Goal: Check status: Check status

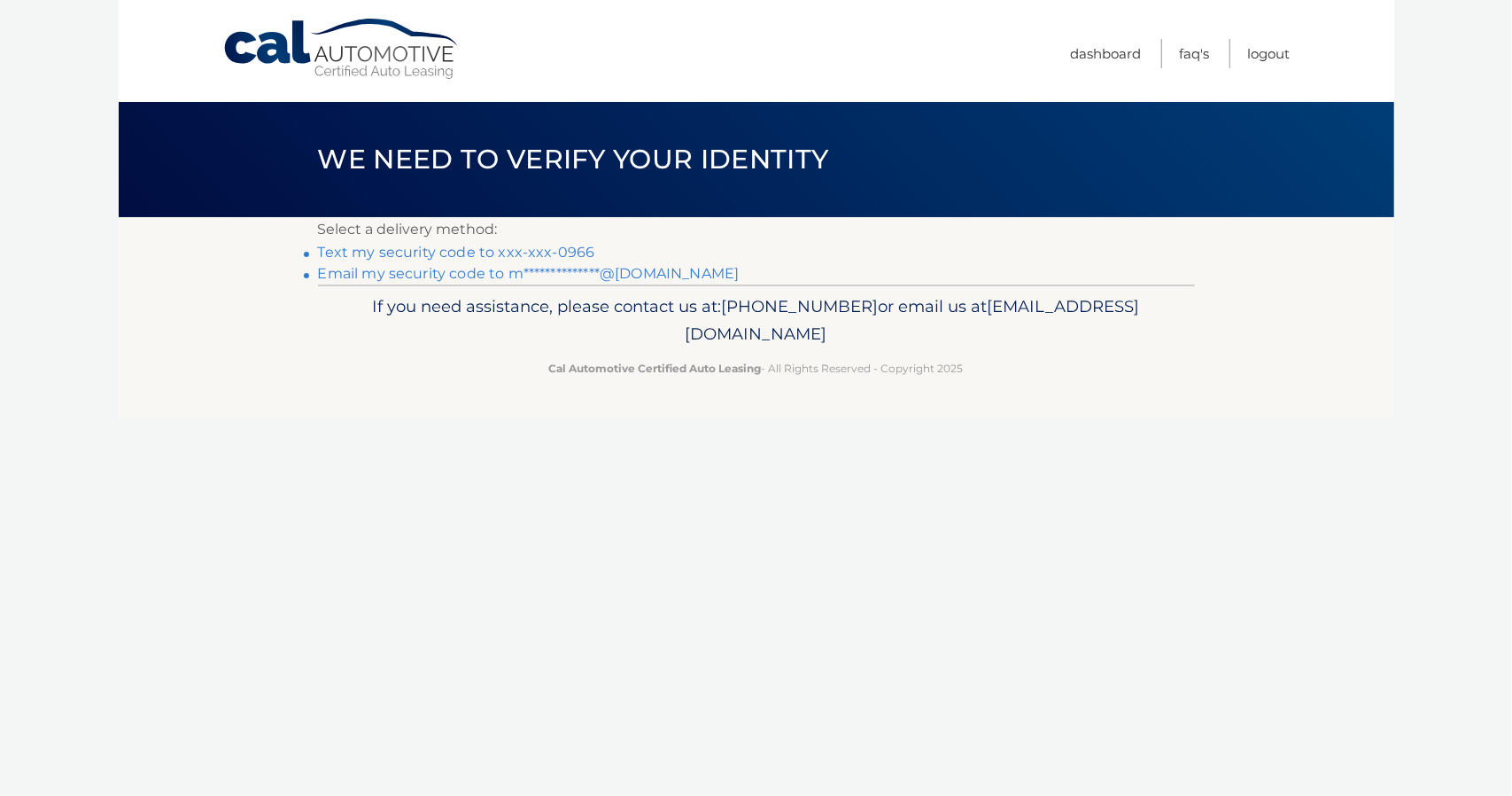
click at [501, 253] on link "Text my security code to xxx-xxx-0966" at bounding box center [457, 252] width 277 height 17
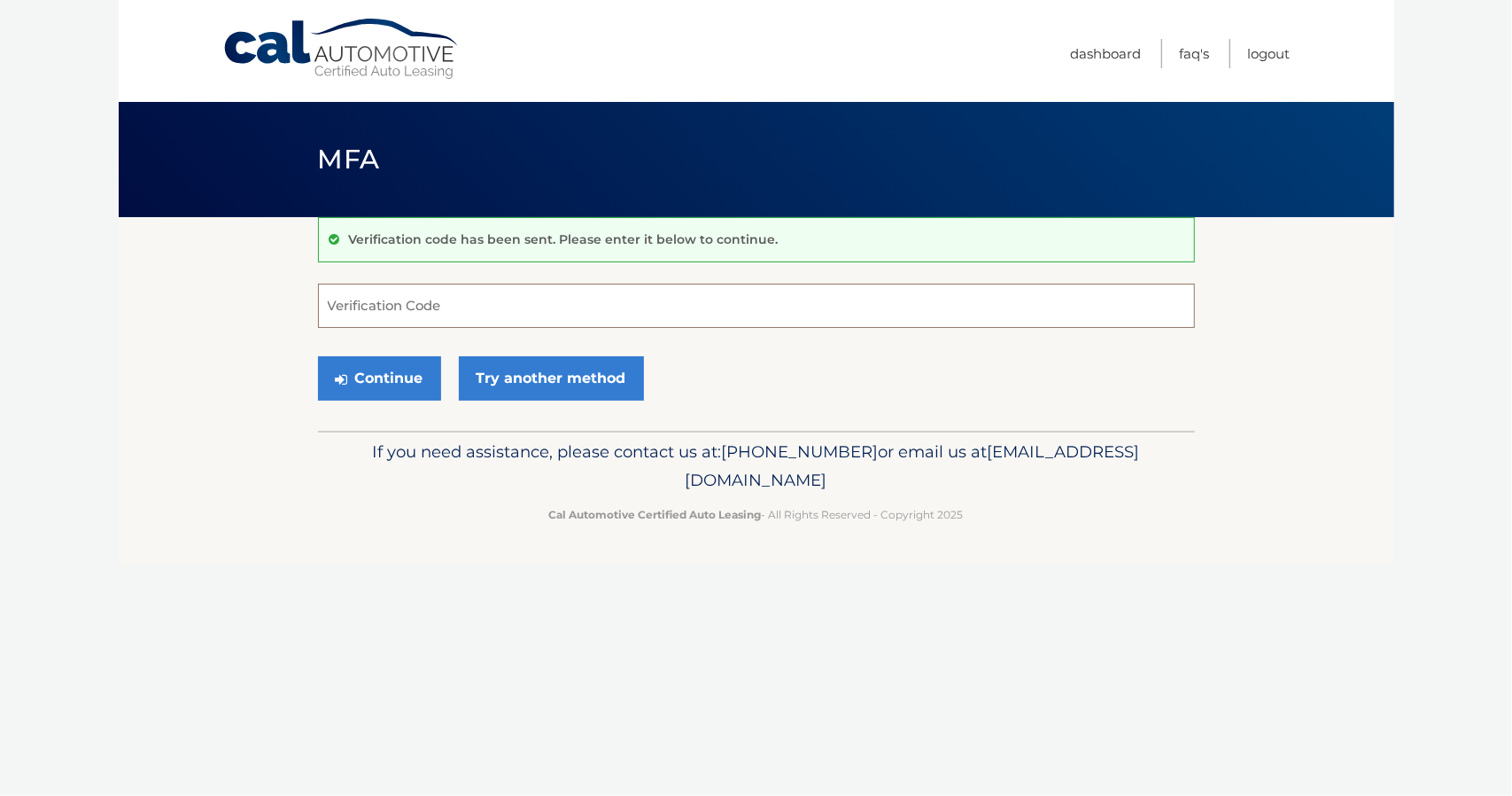
click at [432, 314] on input "Verification Code" at bounding box center [756, 305] width 877 height 44
type input "363662"
click at [318, 356] on button "Continue" at bounding box center [379, 378] width 123 height 44
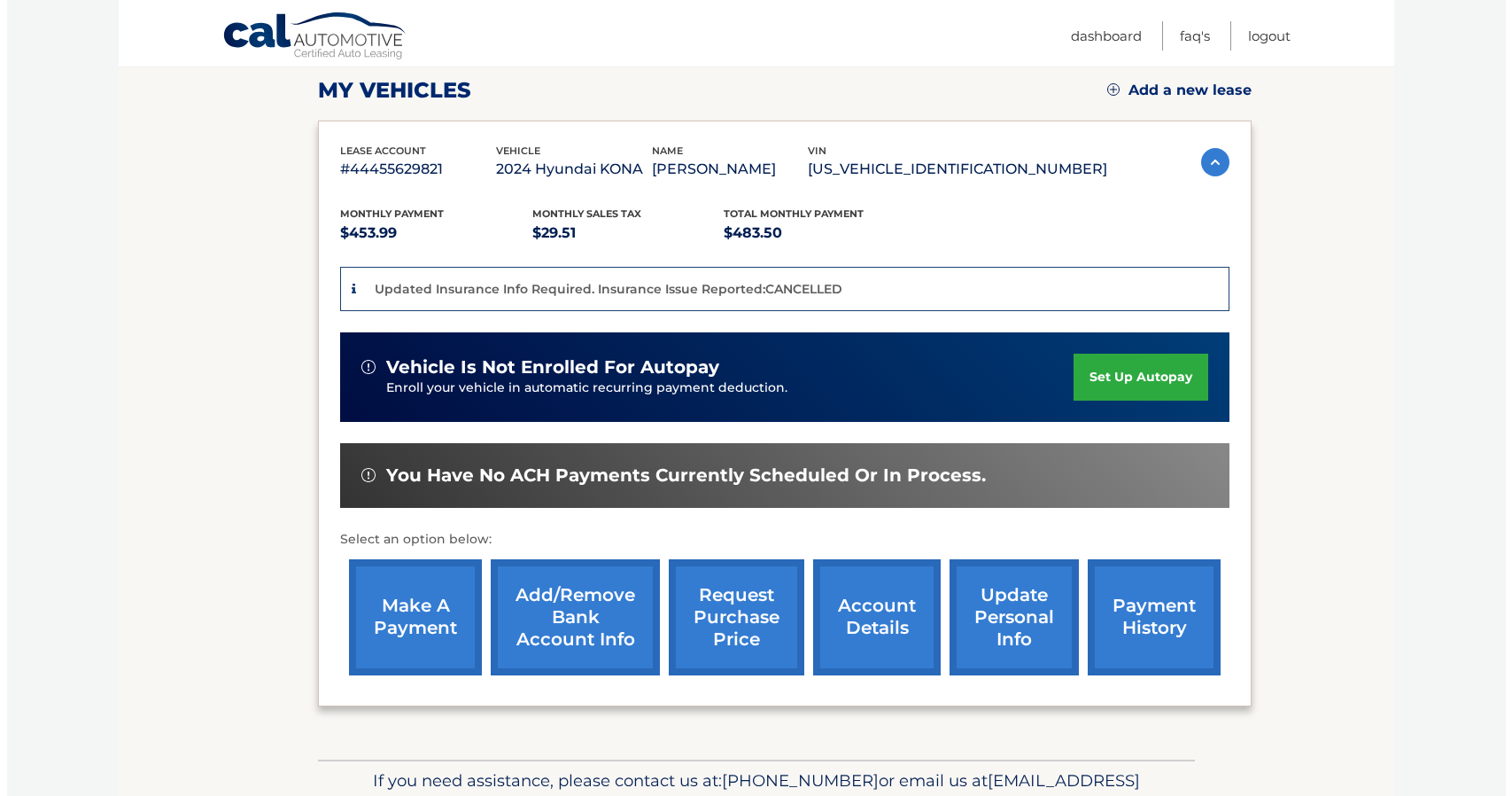
scroll to position [342, 0]
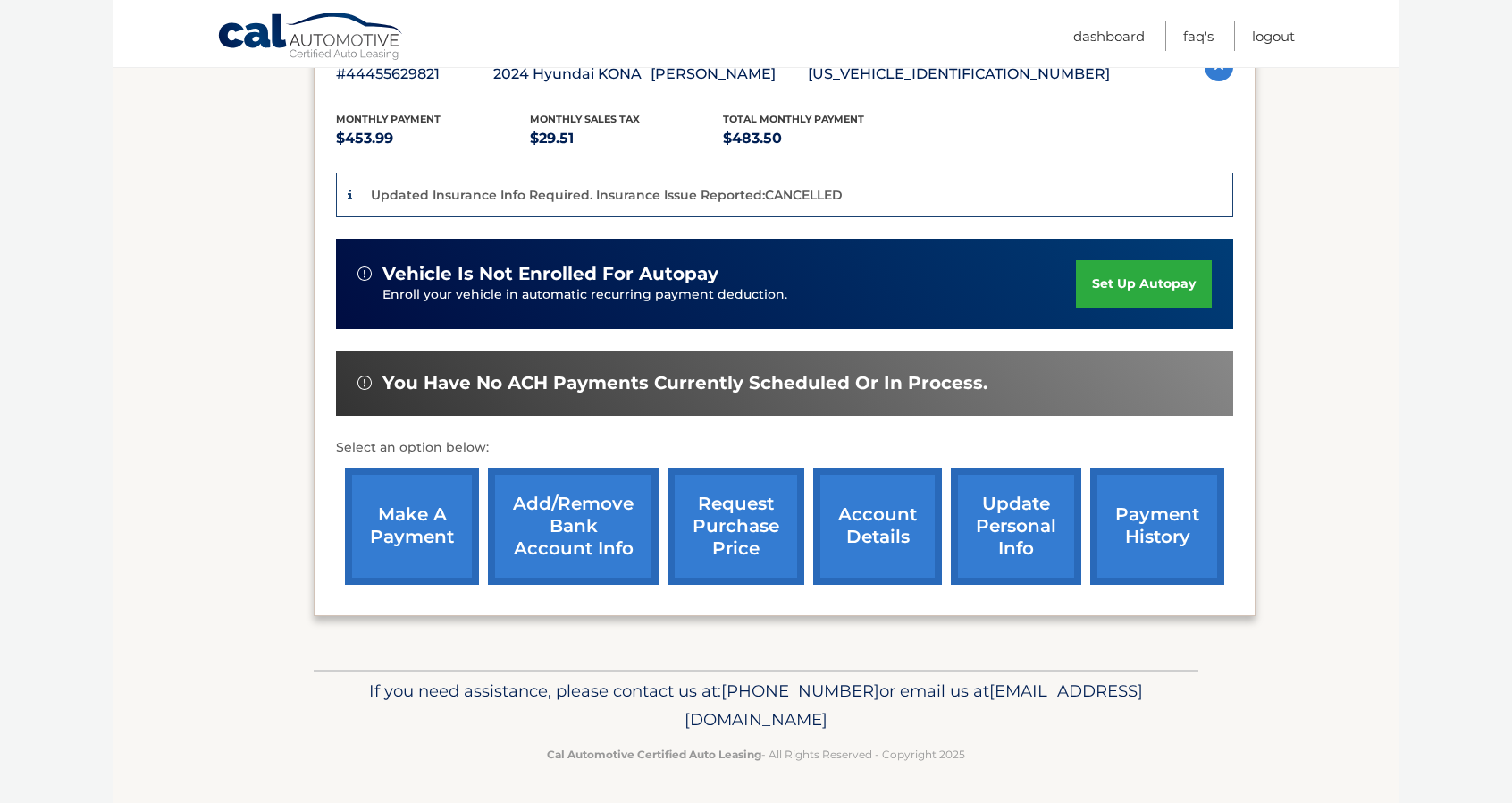
click at [706, 528] on link "request purchase price" at bounding box center [736, 526] width 137 height 117
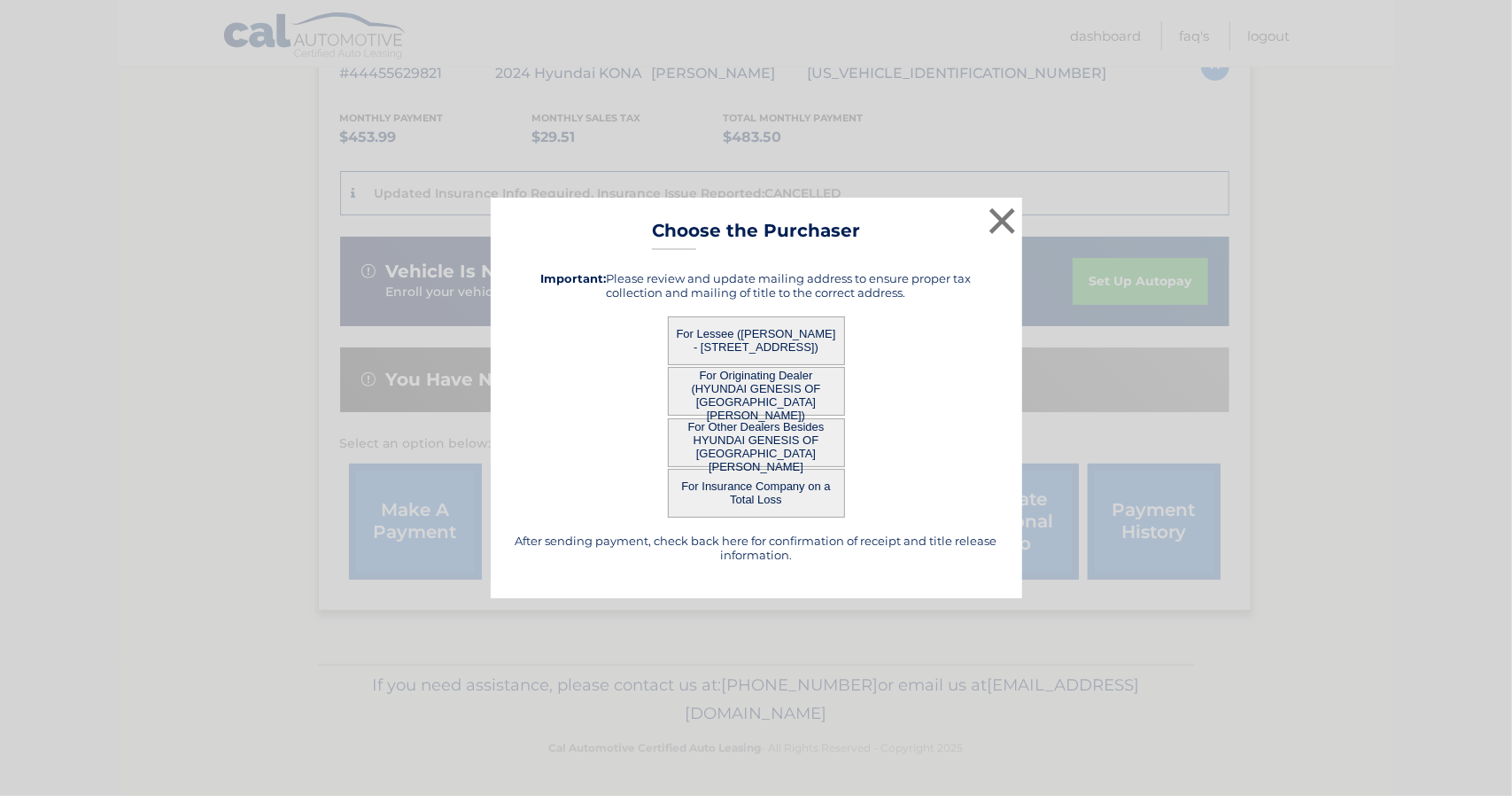
click at [772, 338] on button "For Lessee (MATTHEW TENDLER - 2920 NE 2ND PL, , CAPE CORAL, FL 33909)" at bounding box center [757, 341] width 177 height 49
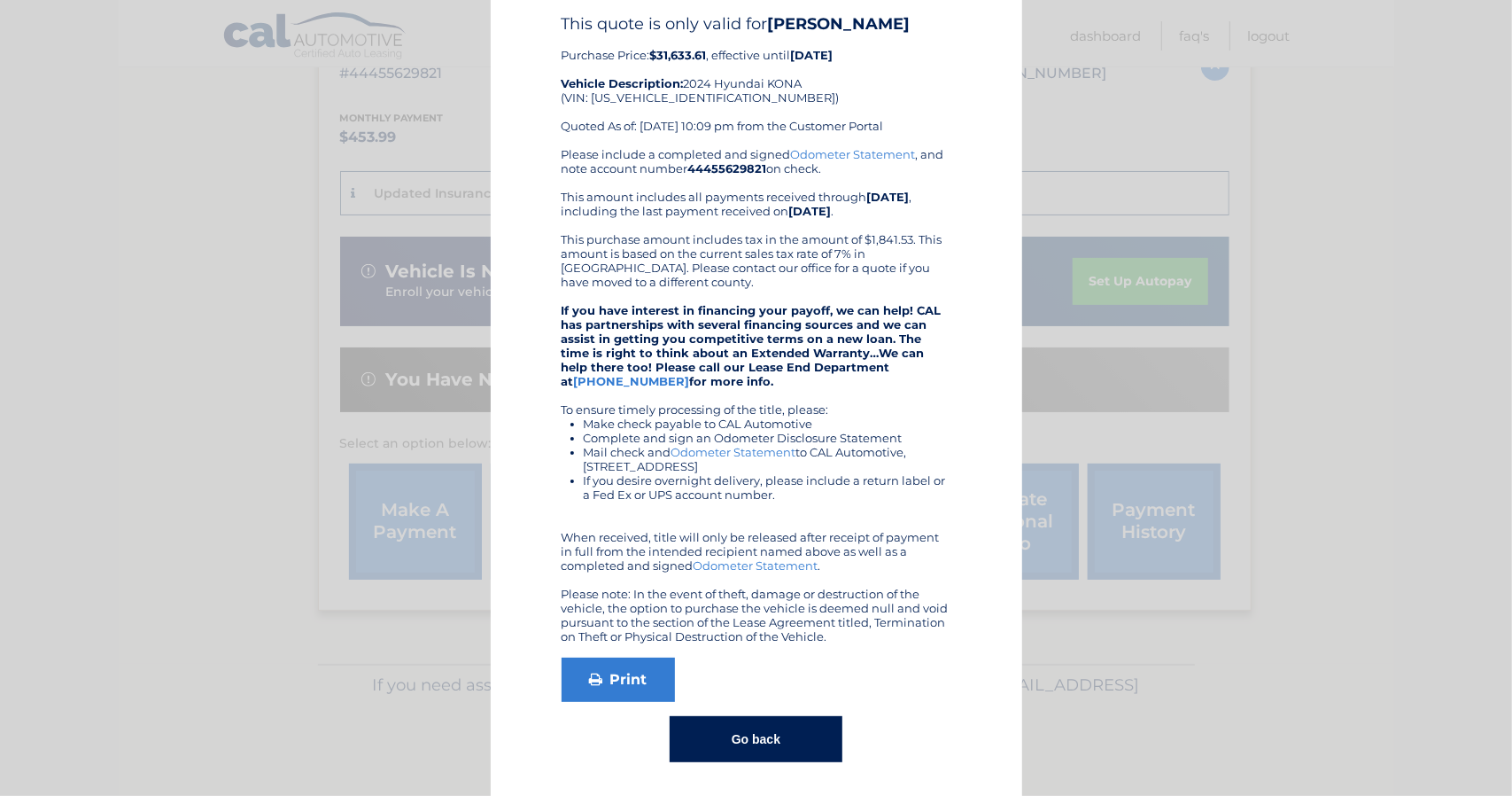
scroll to position [76, 0]
click at [760, 726] on button "Go back" at bounding box center [756, 737] width 173 height 46
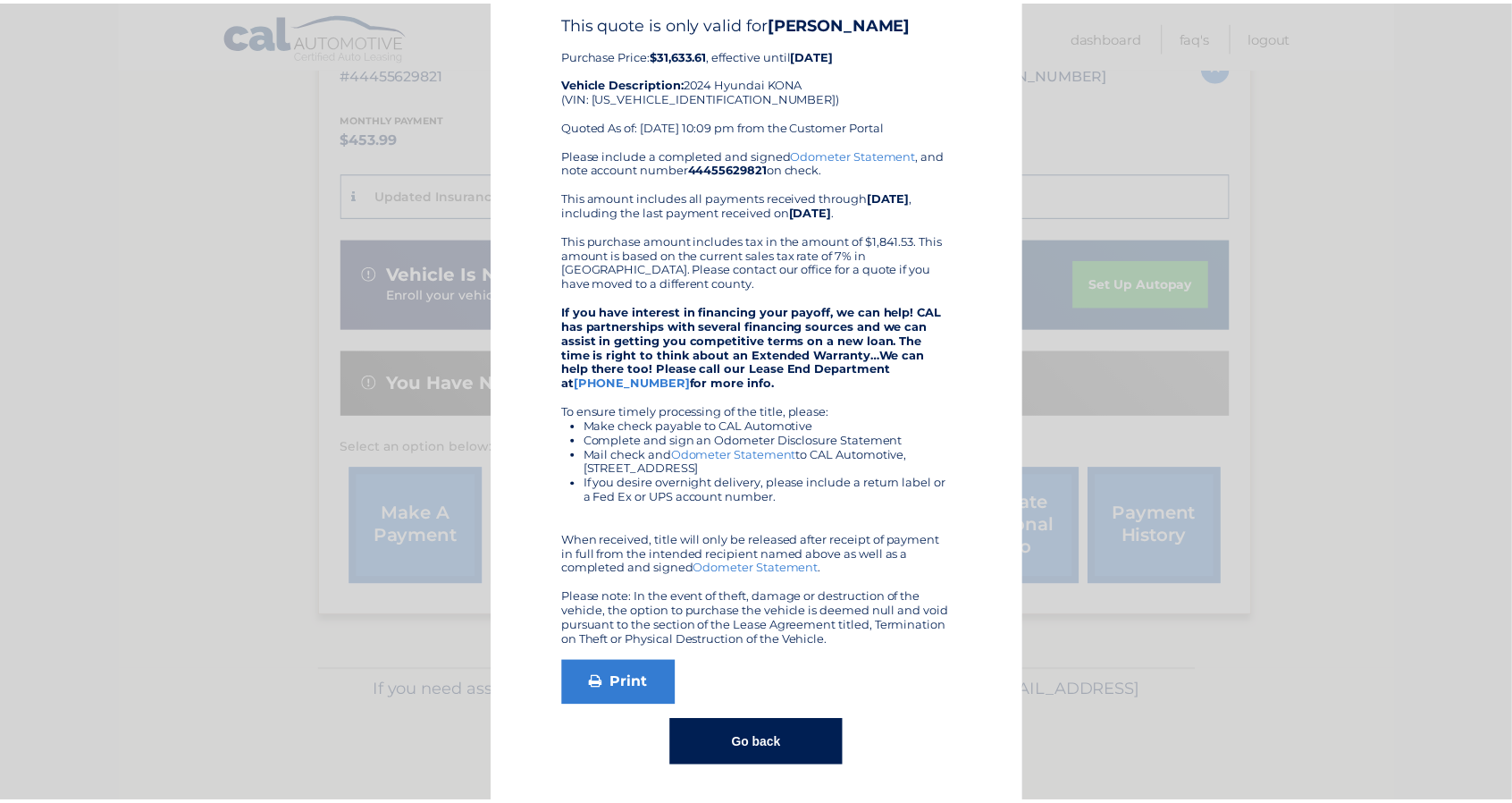
scroll to position [0, 0]
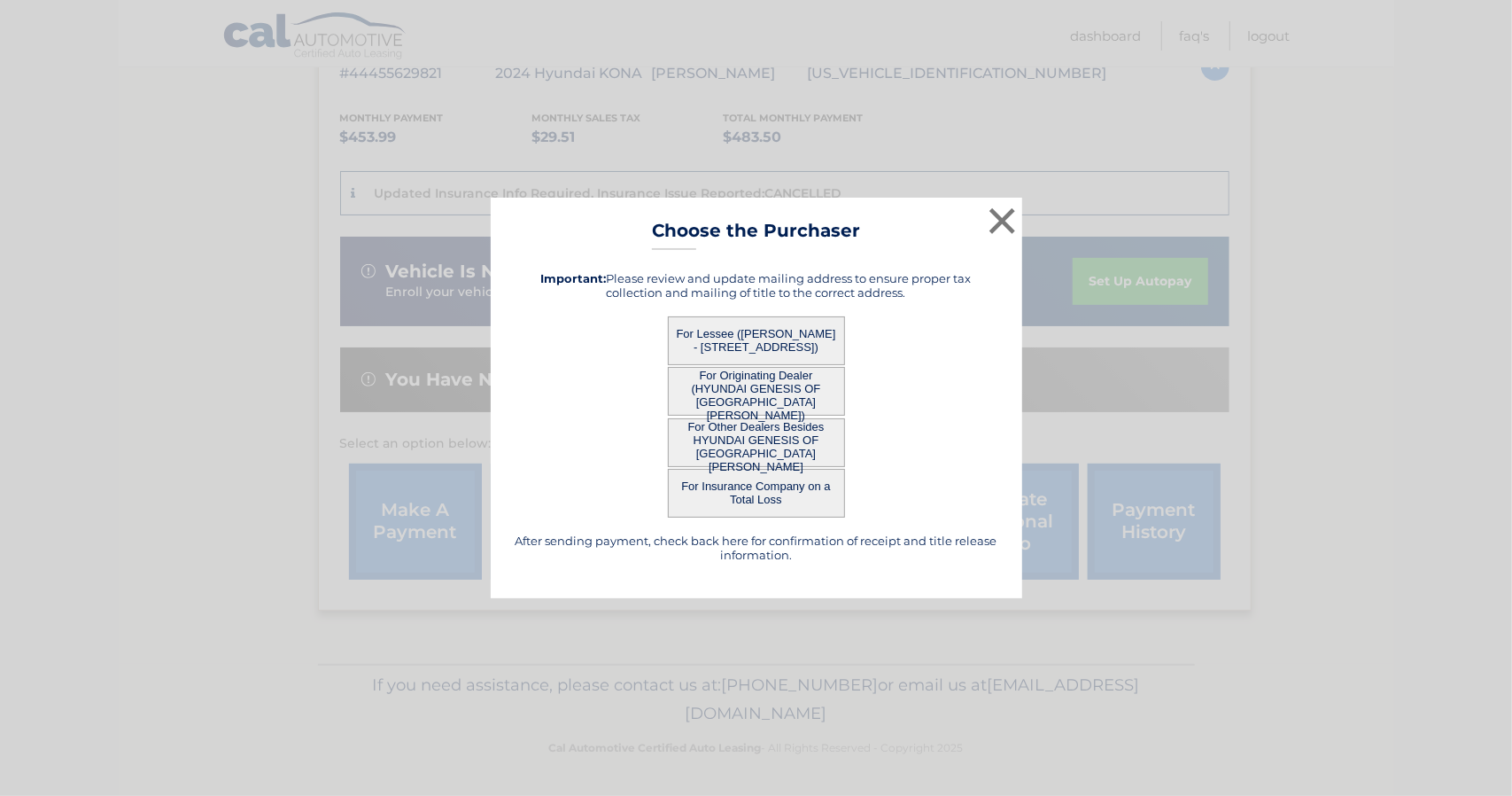
click at [786, 398] on button "For Originating Dealer (HYUNDAI GENESIS OF FORT MYERS)" at bounding box center [757, 392] width 177 height 49
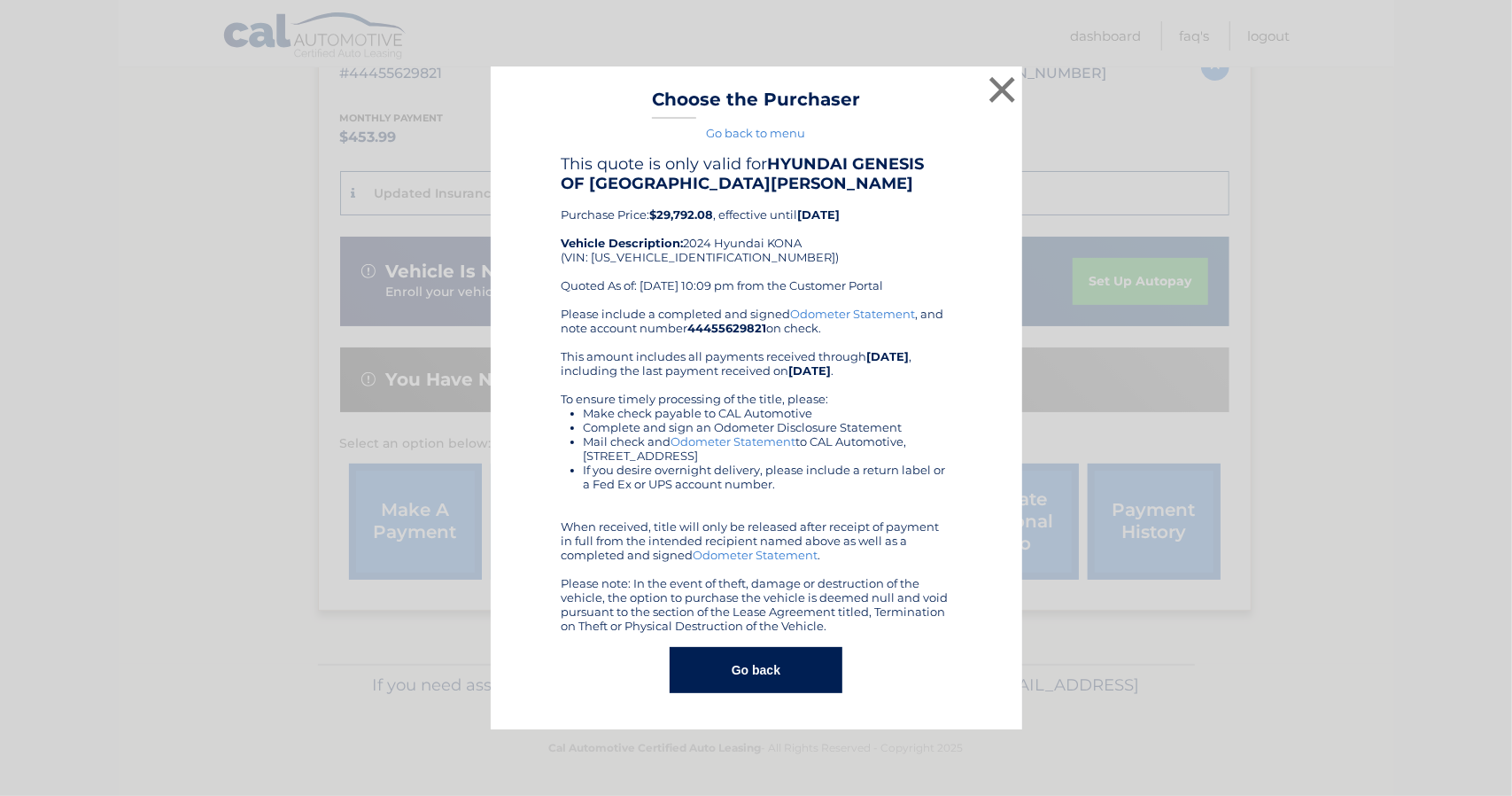
click at [813, 680] on button "Go back" at bounding box center [756, 669] width 173 height 46
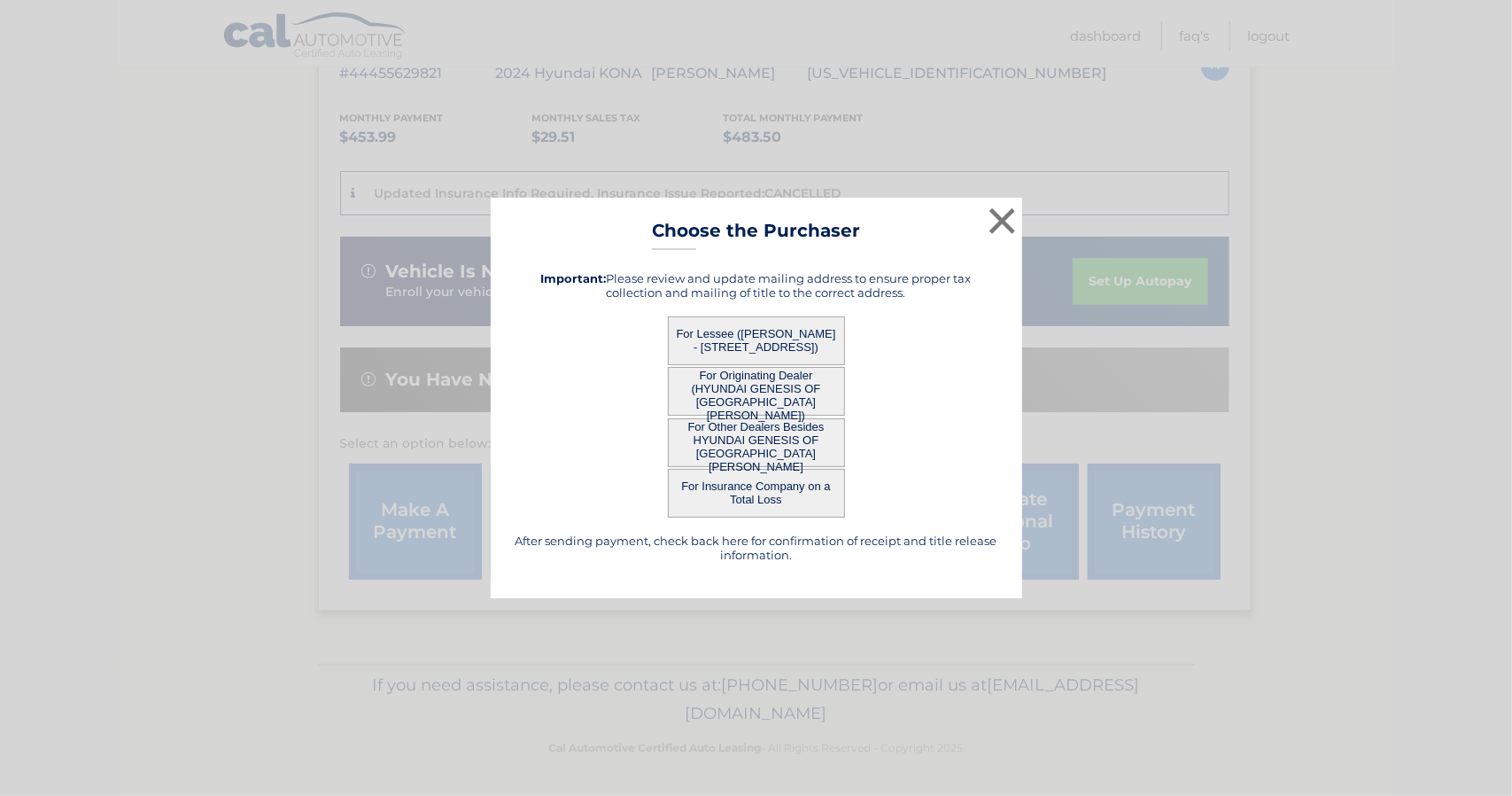
click at [764, 451] on button "For Other Dealers Besides HYUNDAI GENESIS OF FORT MYERS" at bounding box center [757, 443] width 177 height 49
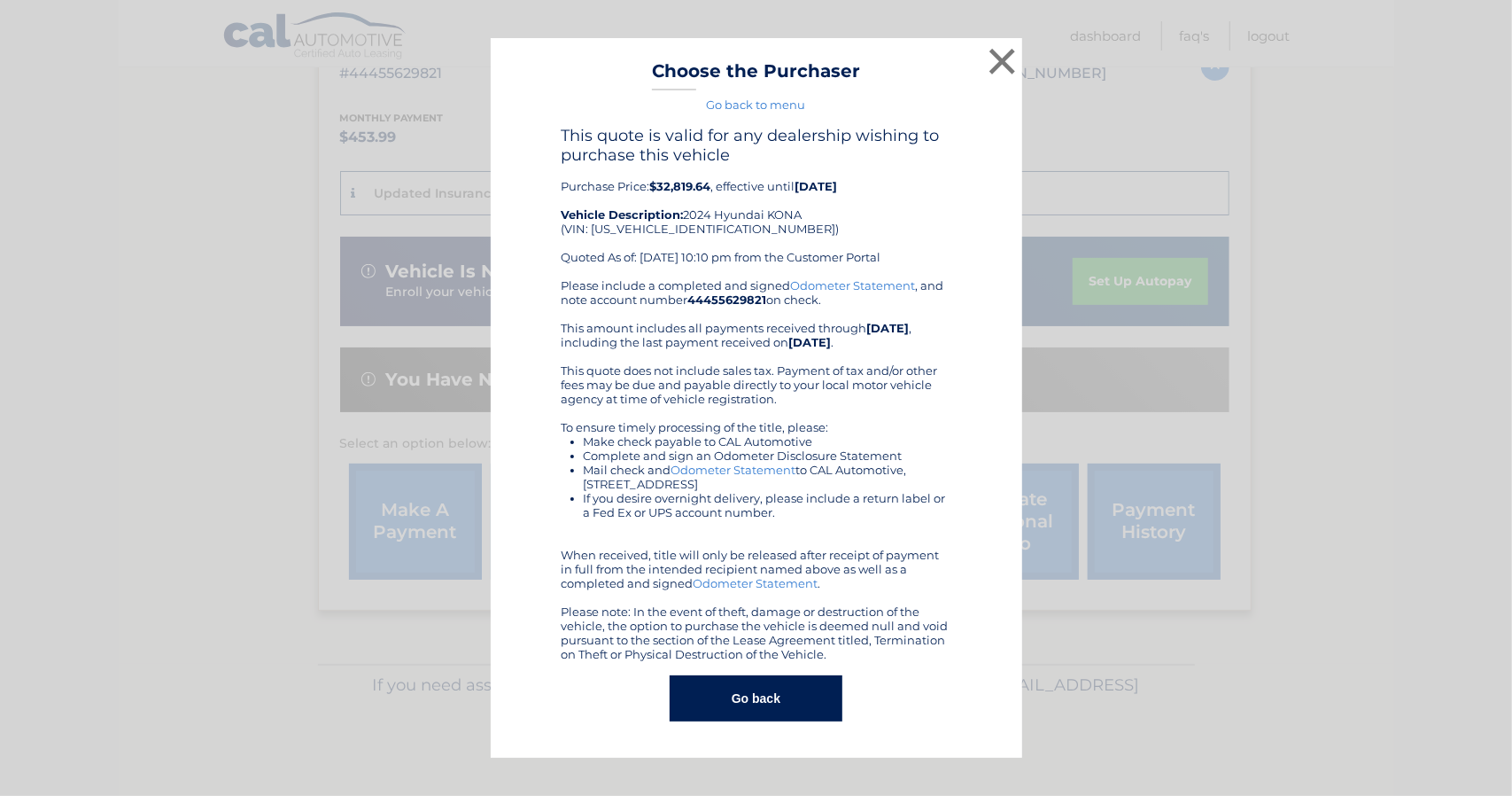
click at [782, 692] on button "Go back" at bounding box center [756, 698] width 173 height 46
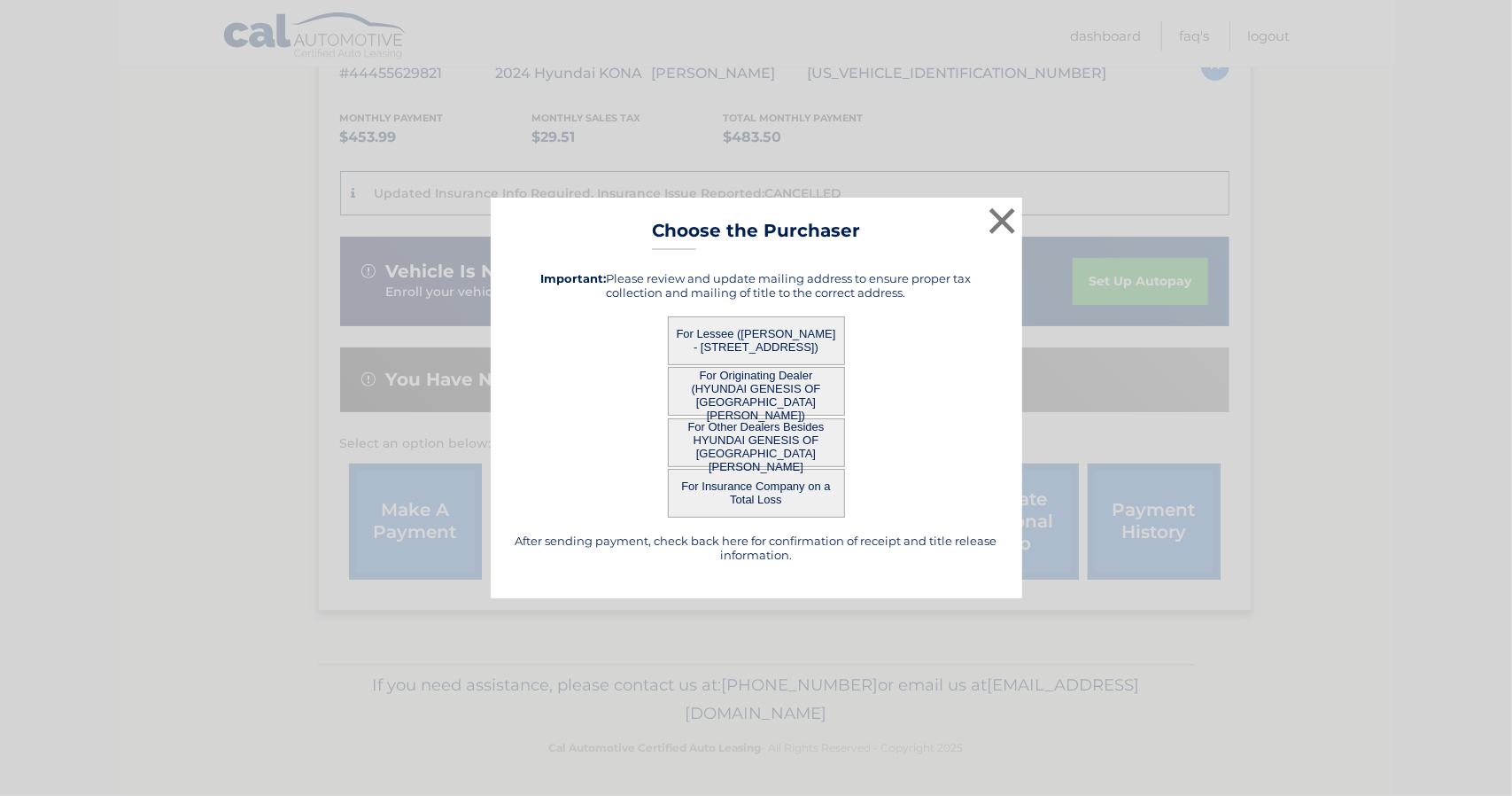
click at [783, 339] on button "For Lessee (MATTHEW TENDLER - 2920 NE 2ND PL, , CAPE CORAL, FL 33909)" at bounding box center [757, 341] width 177 height 49
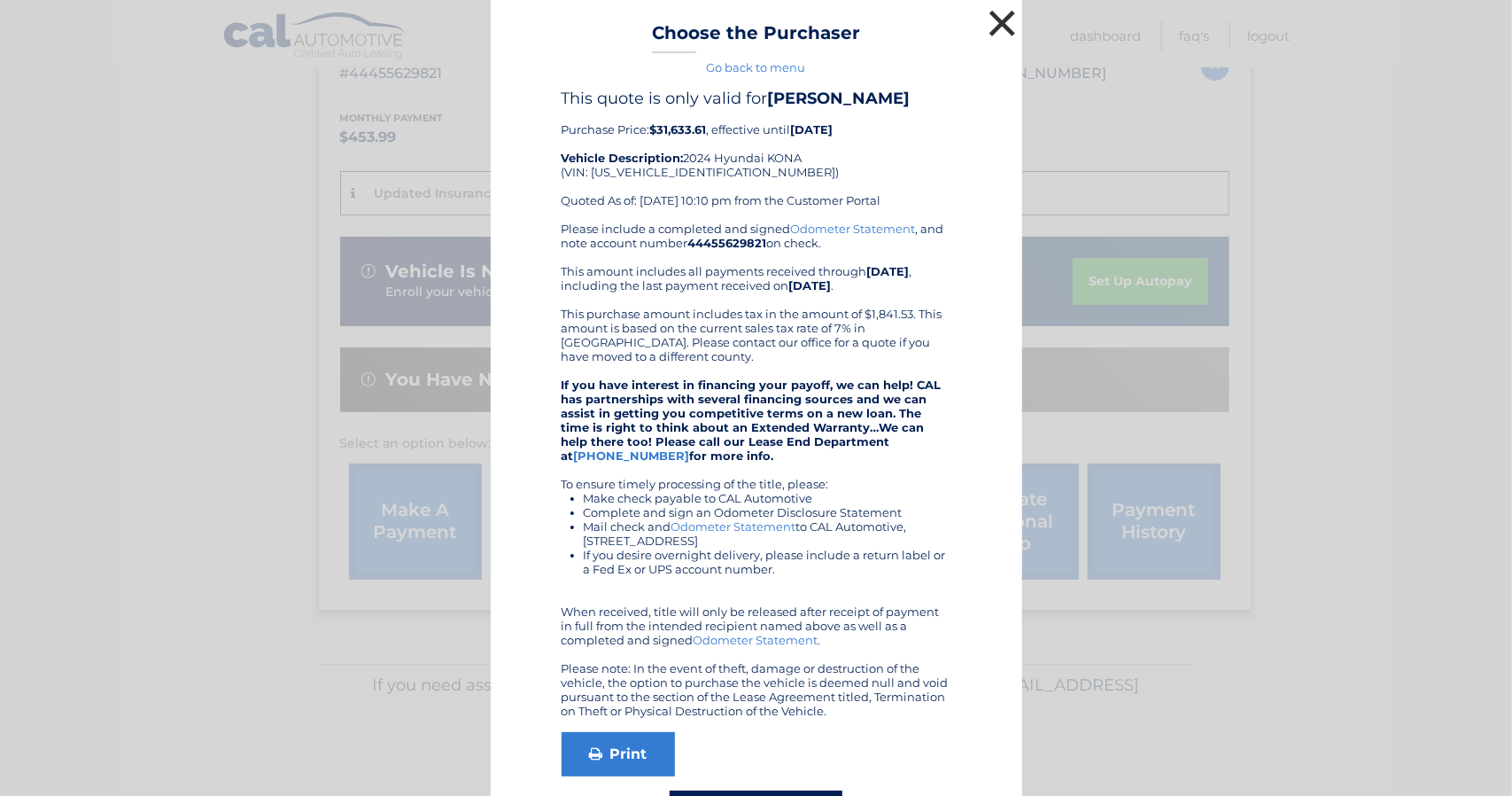
click at [992, 23] on button "×" at bounding box center [1003, 24] width 36 height 36
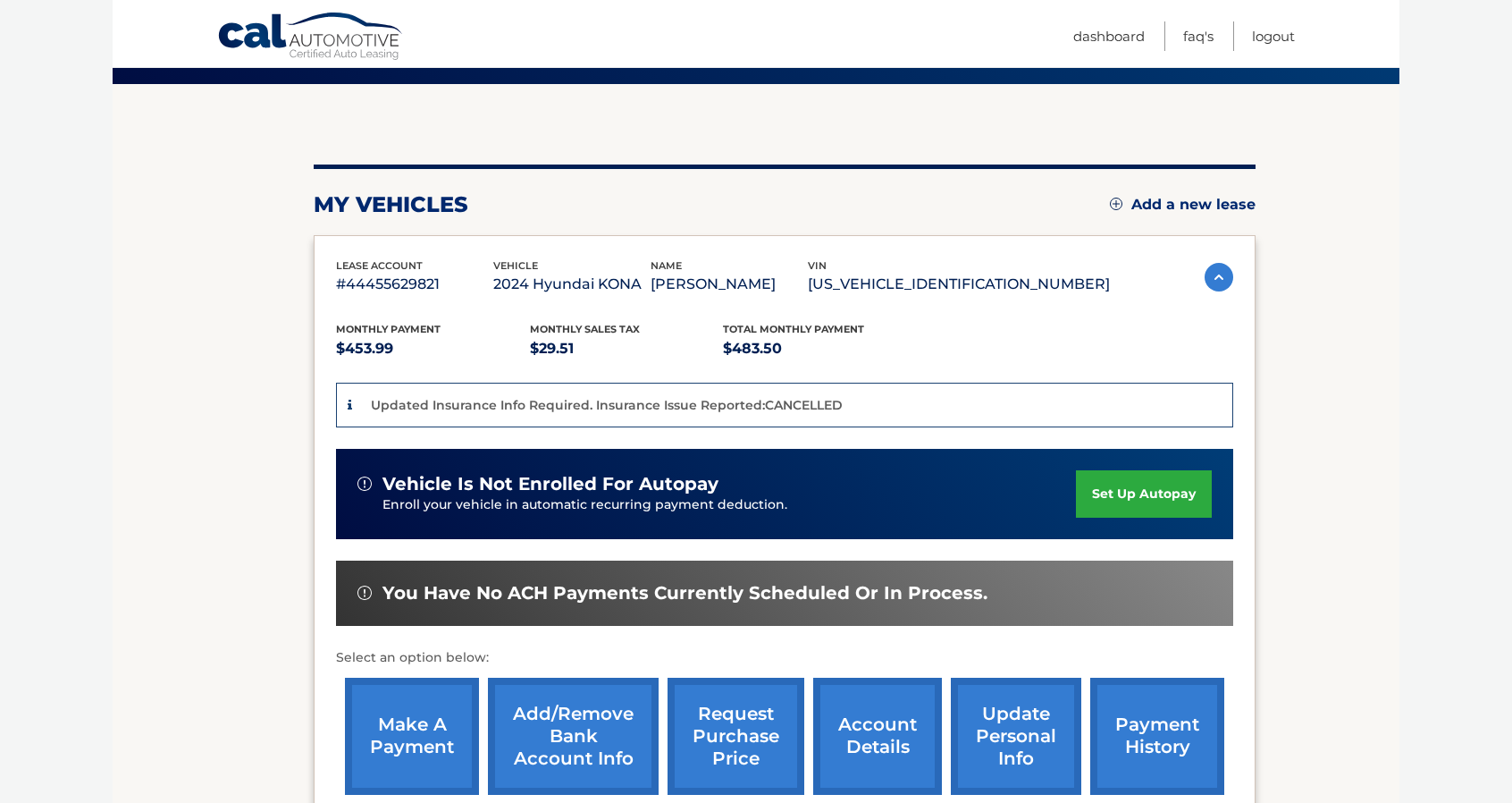
scroll to position [77, 0]
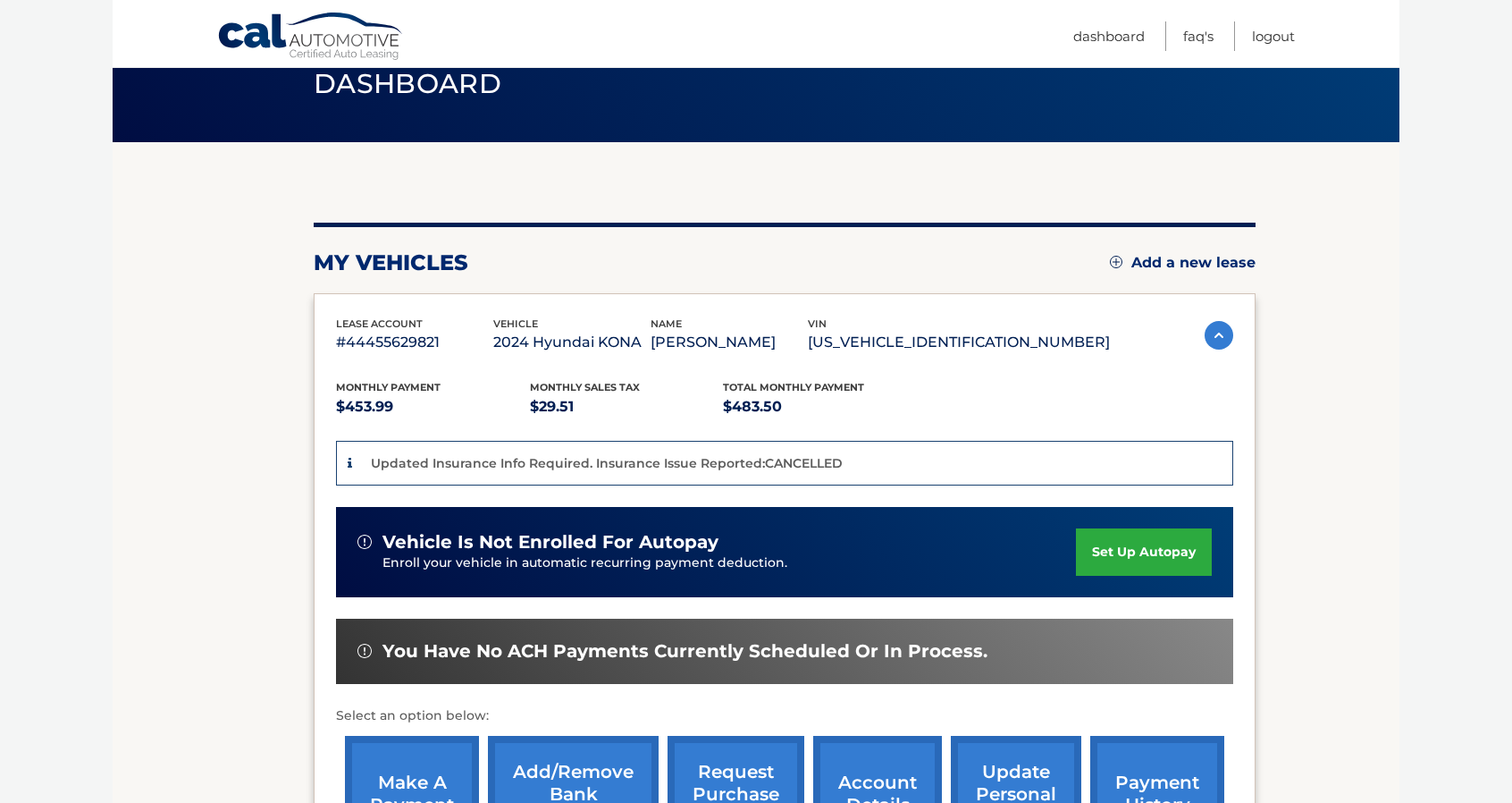
click at [1200, 323] on div "lease account #44455629821 vehicle 2024 Hyundai KONA name MATTHEW TENDLER vin K…" at bounding box center [785, 335] width 897 height 40
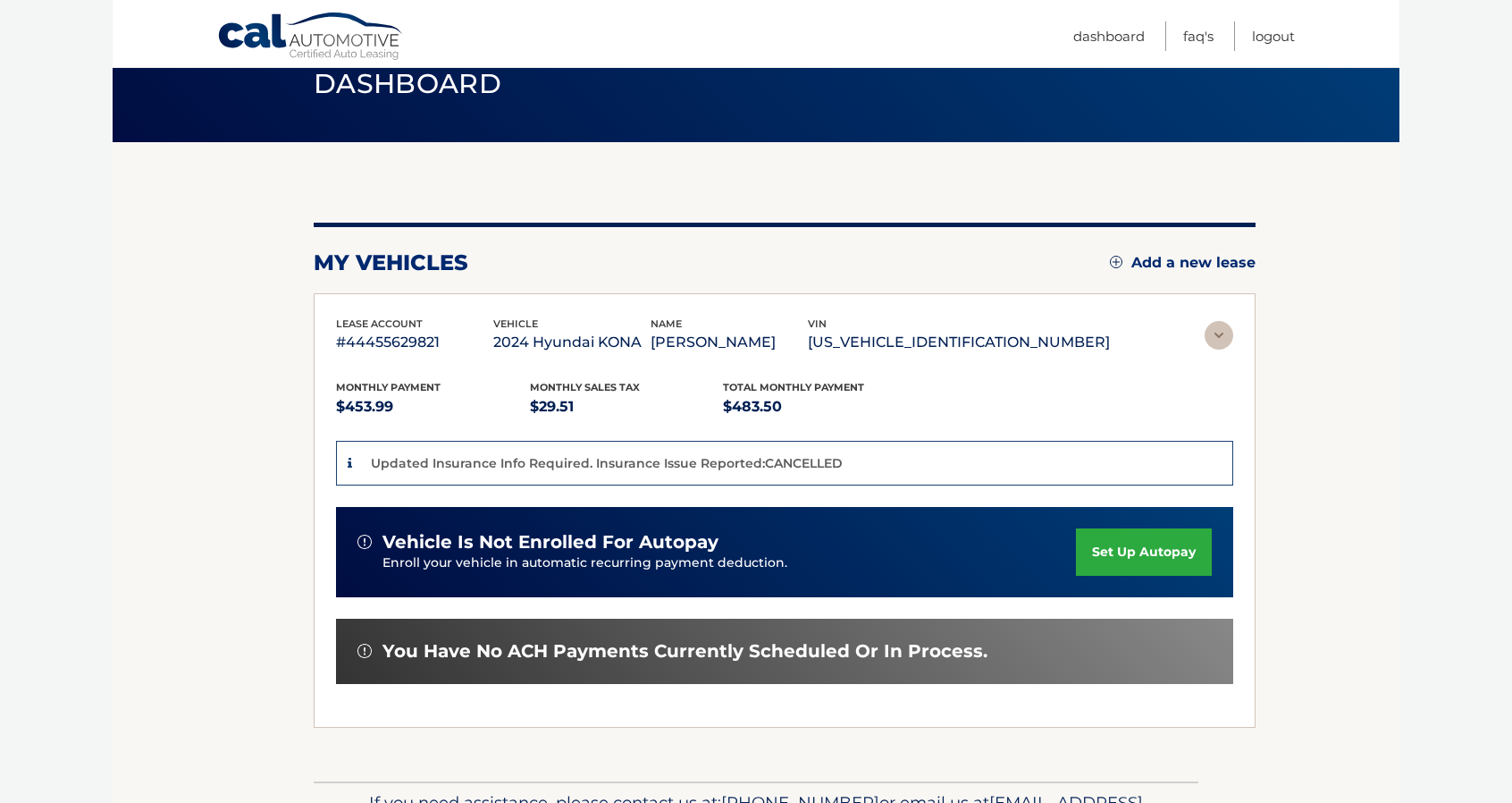
scroll to position [0, 0]
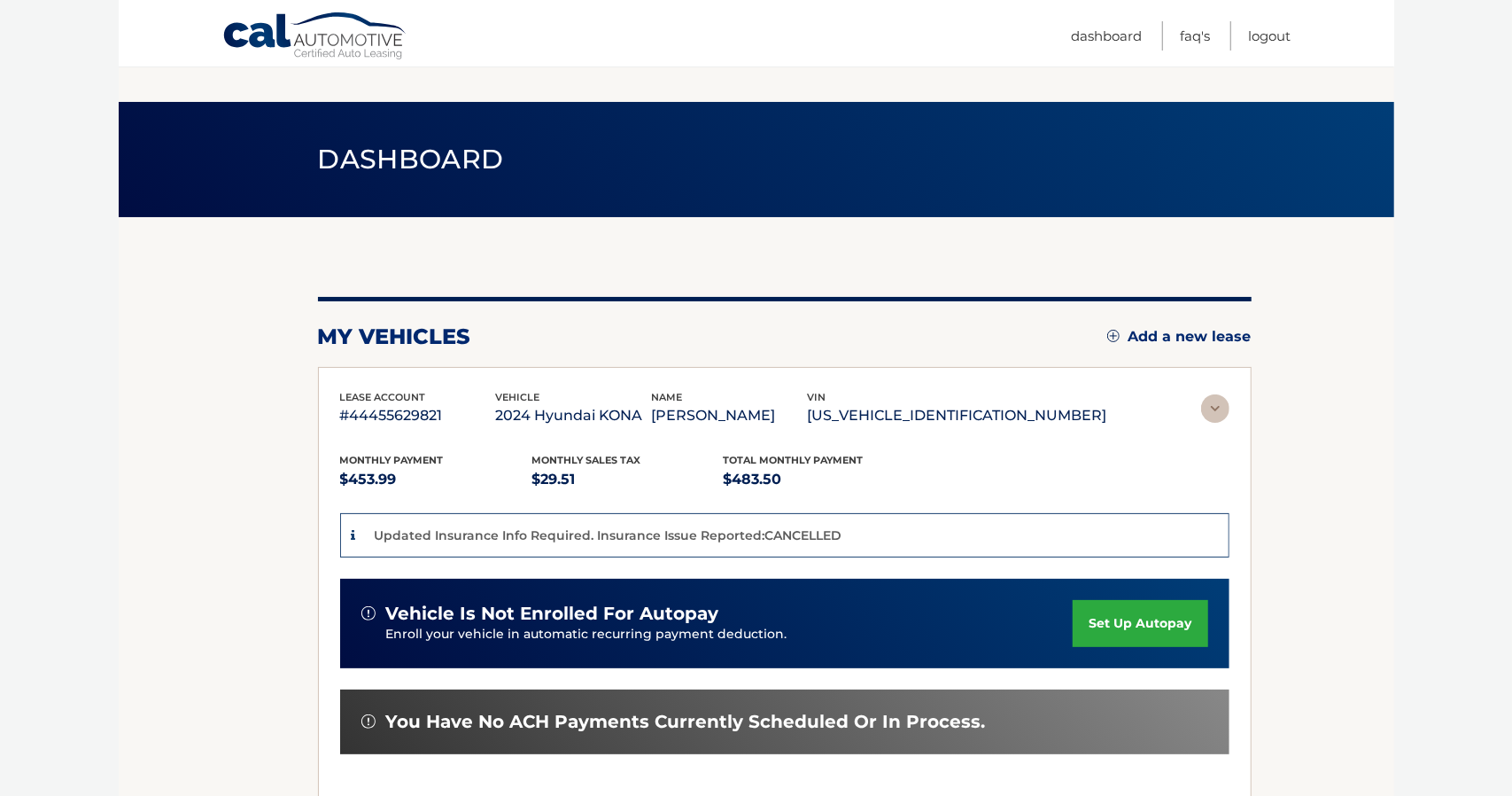
click at [1201, 330] on link "Add a new lease" at bounding box center [1179, 336] width 144 height 18
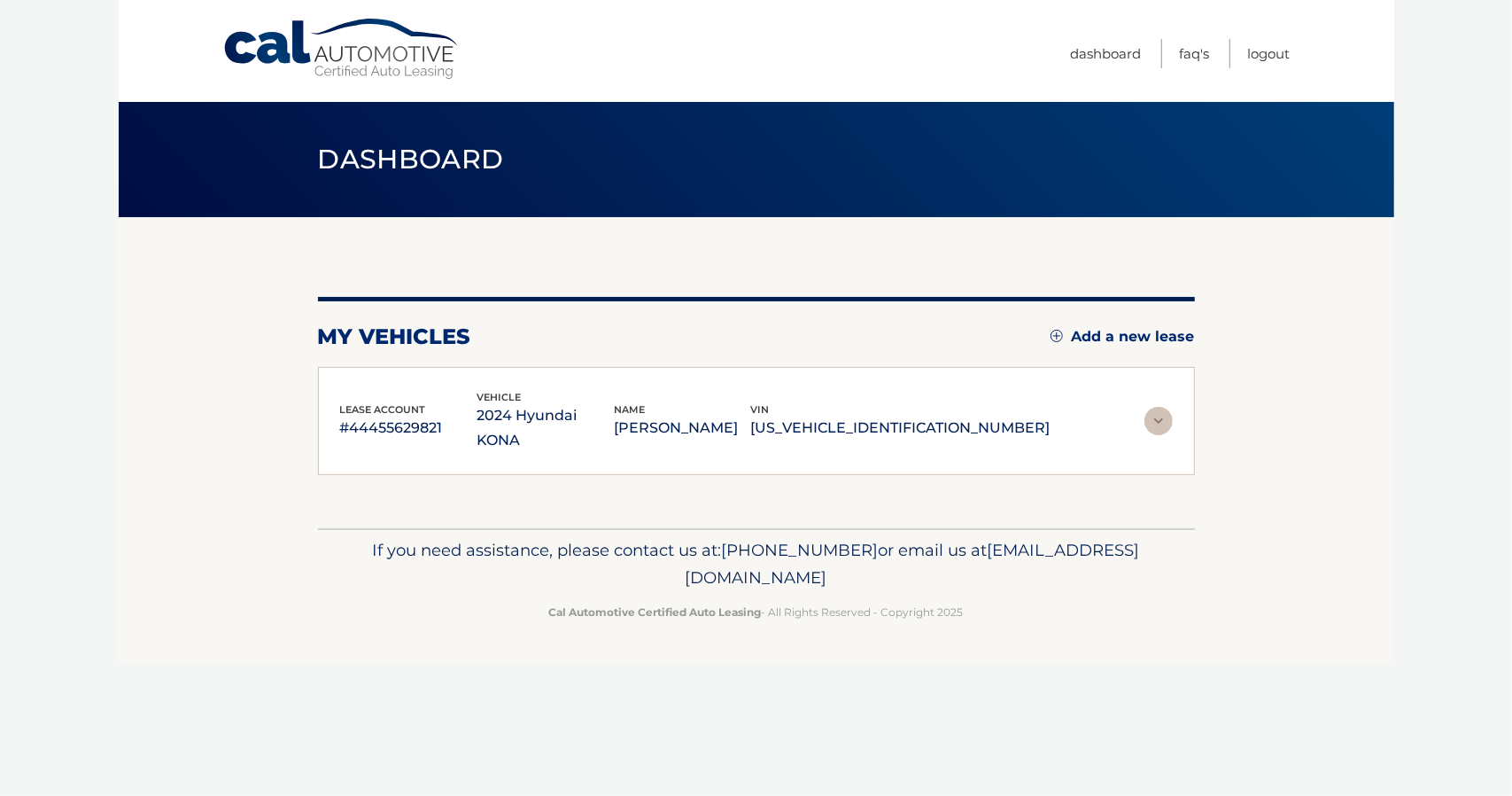
click at [1155, 414] on img at bounding box center [1159, 421] width 28 height 28
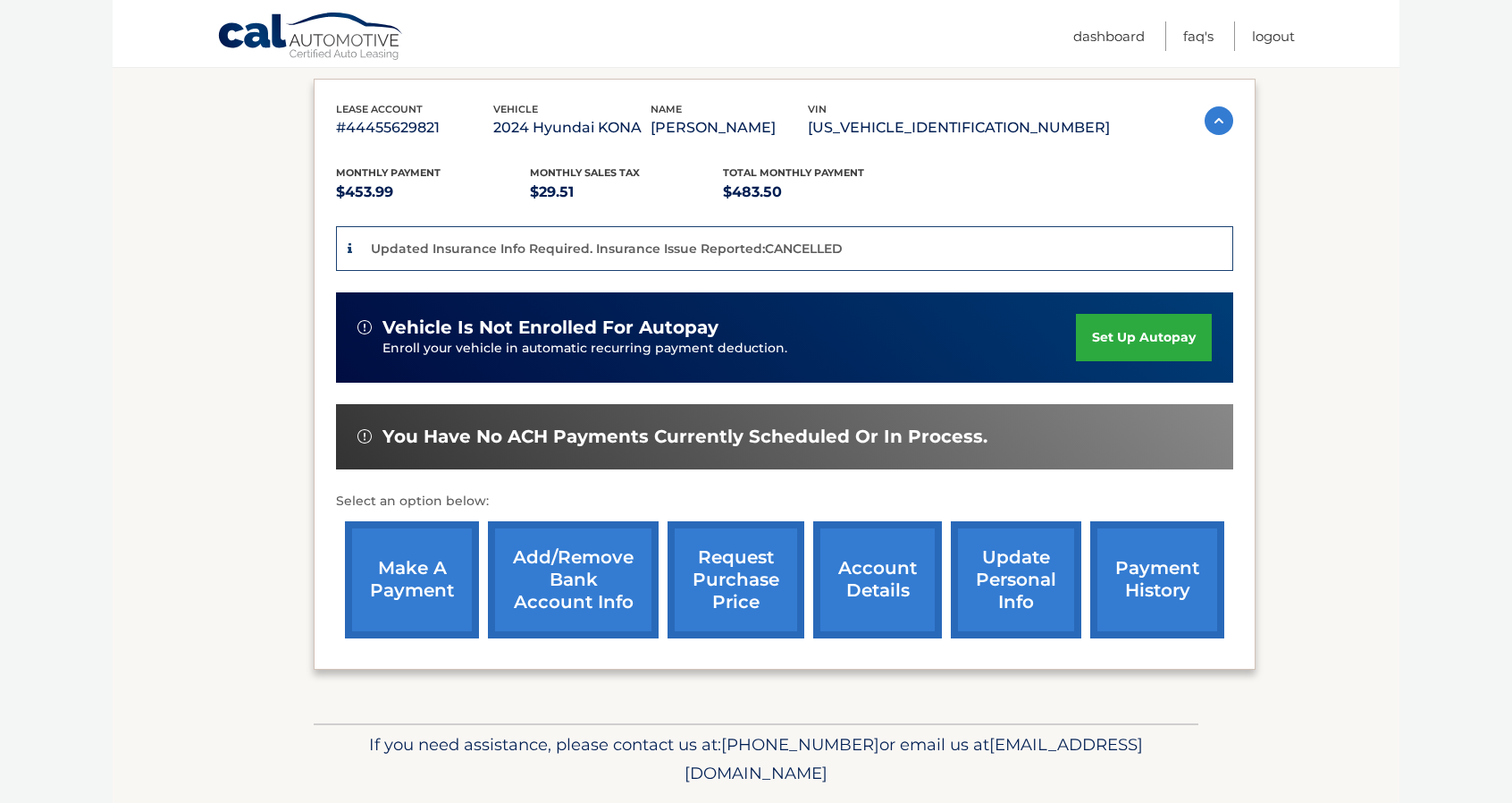
scroll to position [345, 0]
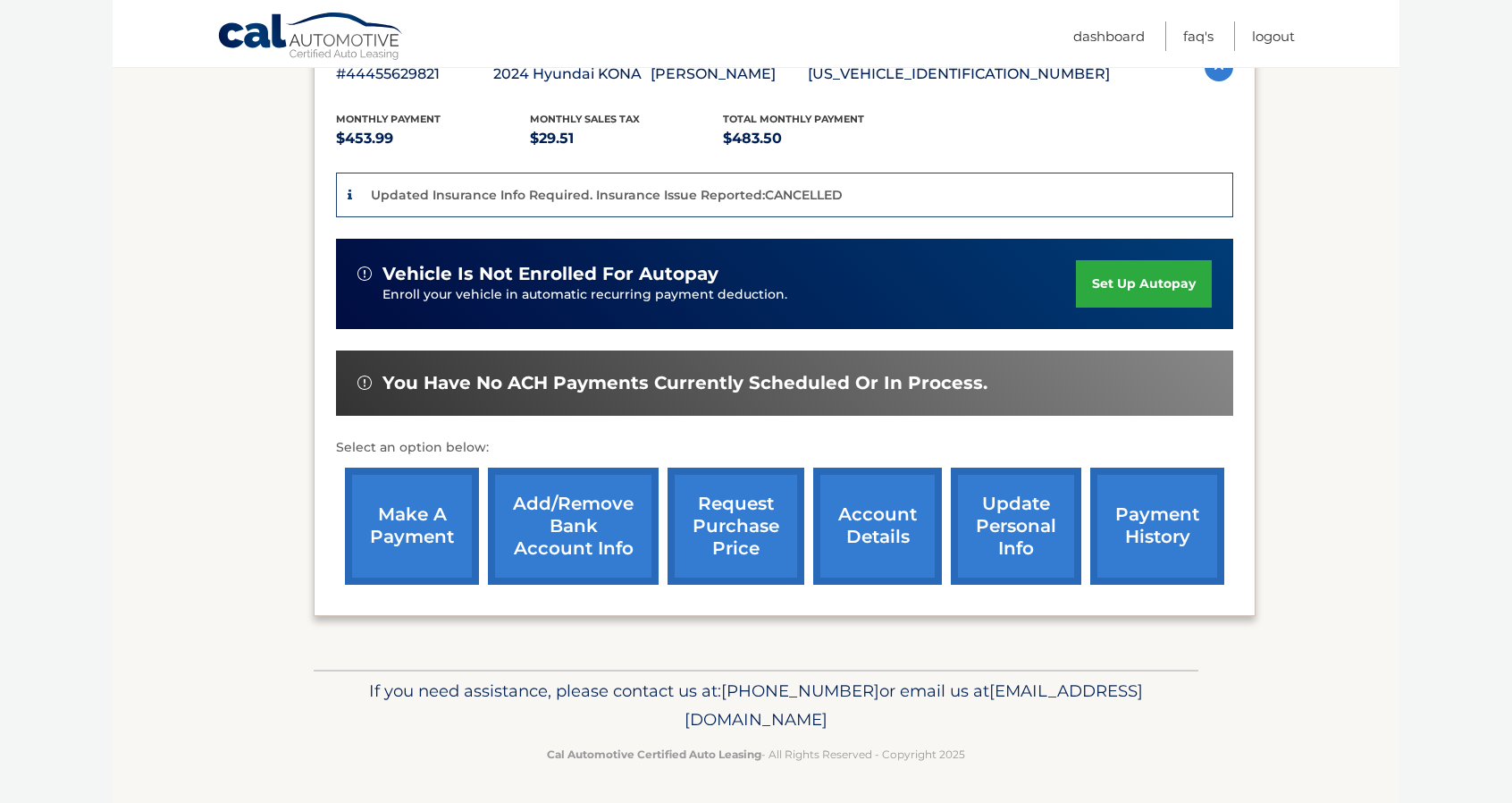
click at [888, 532] on link "account details" at bounding box center [877, 526] width 129 height 117
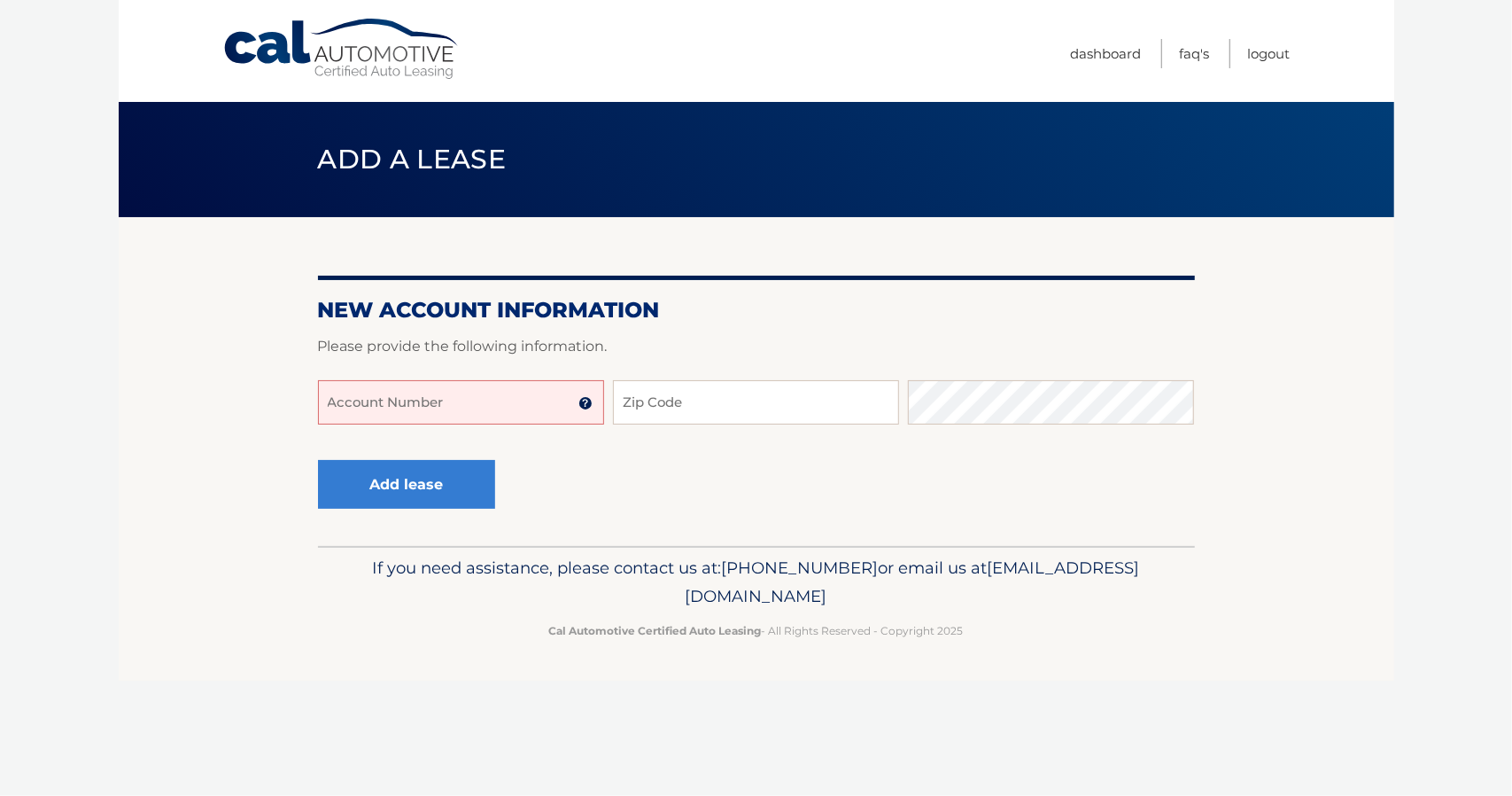
click at [1172, 343] on p "Please provide the following information." at bounding box center [756, 347] width 877 height 25
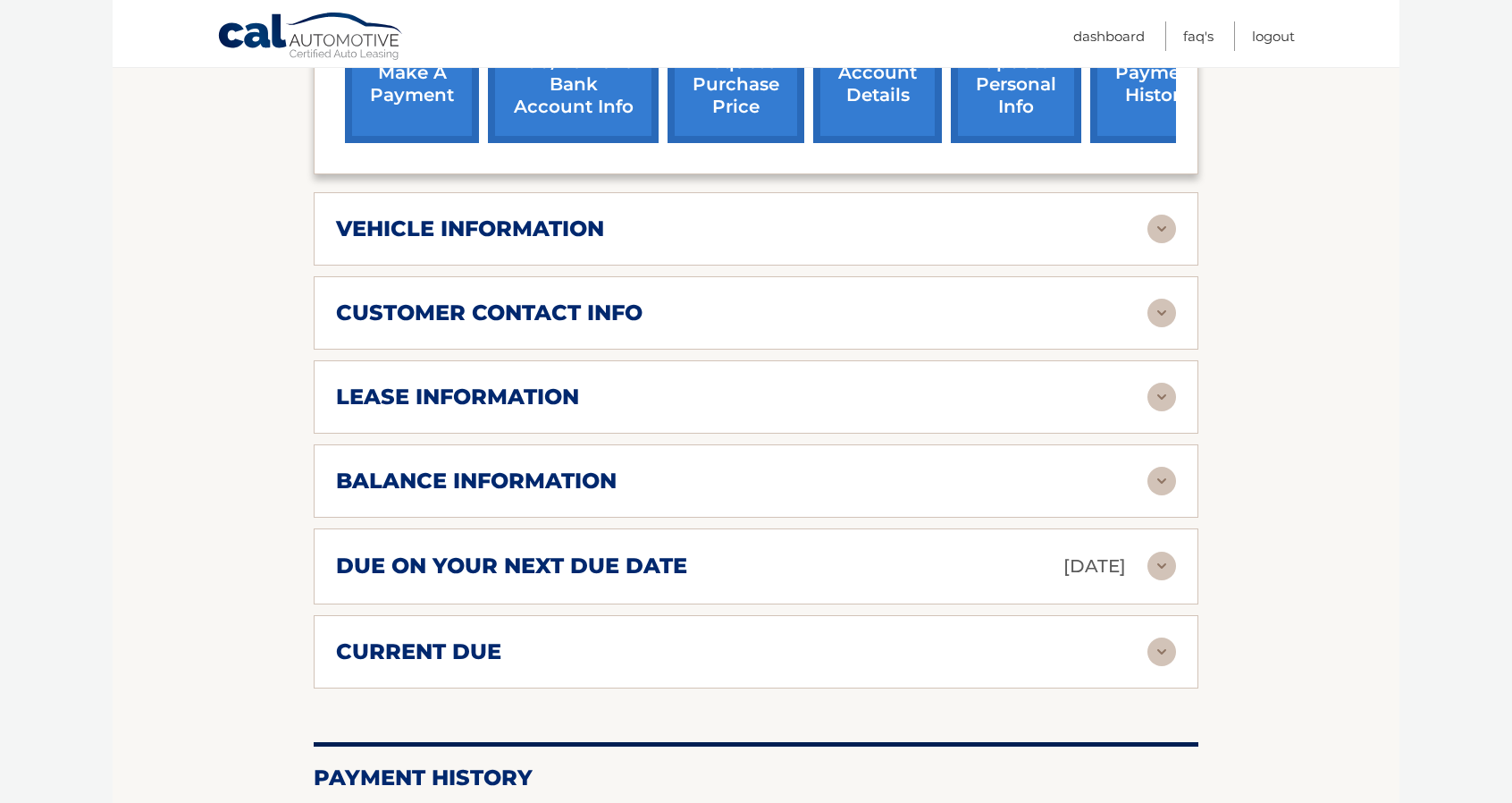
scroll to position [805, 0]
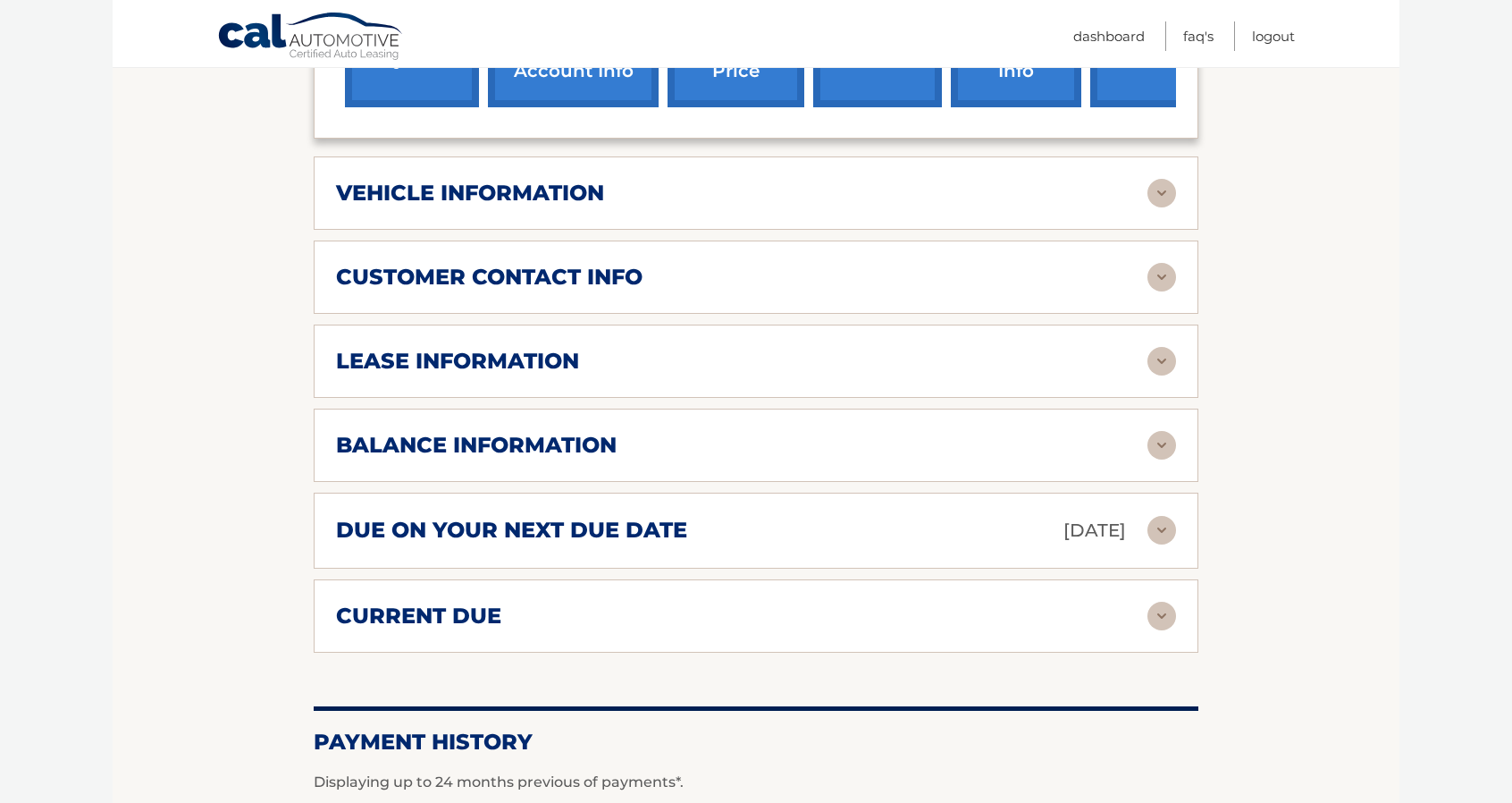
click at [863, 348] on div "lease information" at bounding box center [742, 361] width 811 height 27
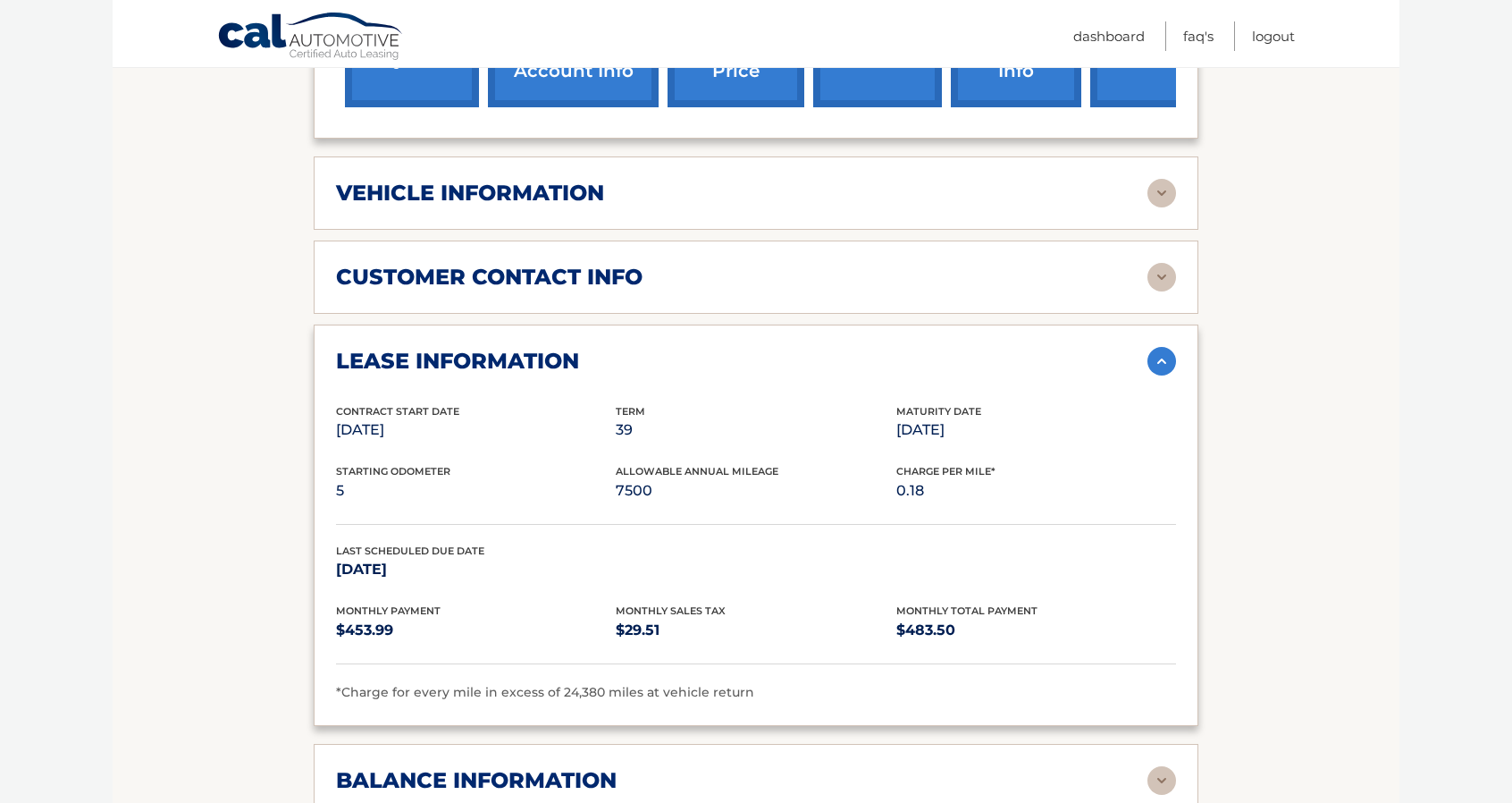
click at [1153, 179] on img at bounding box center [1162, 193] width 29 height 29
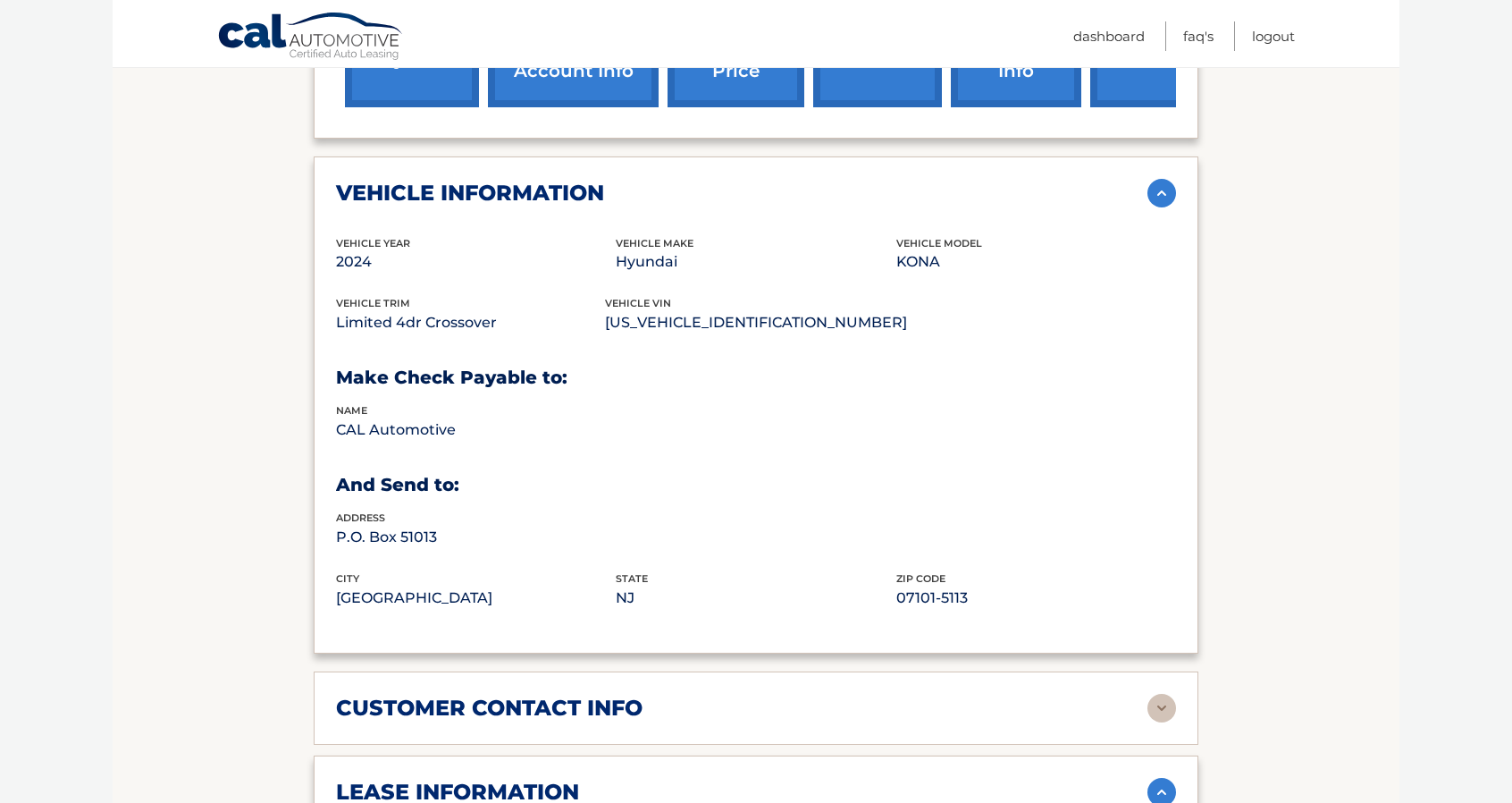
click at [1149, 179] on img at bounding box center [1162, 193] width 29 height 29
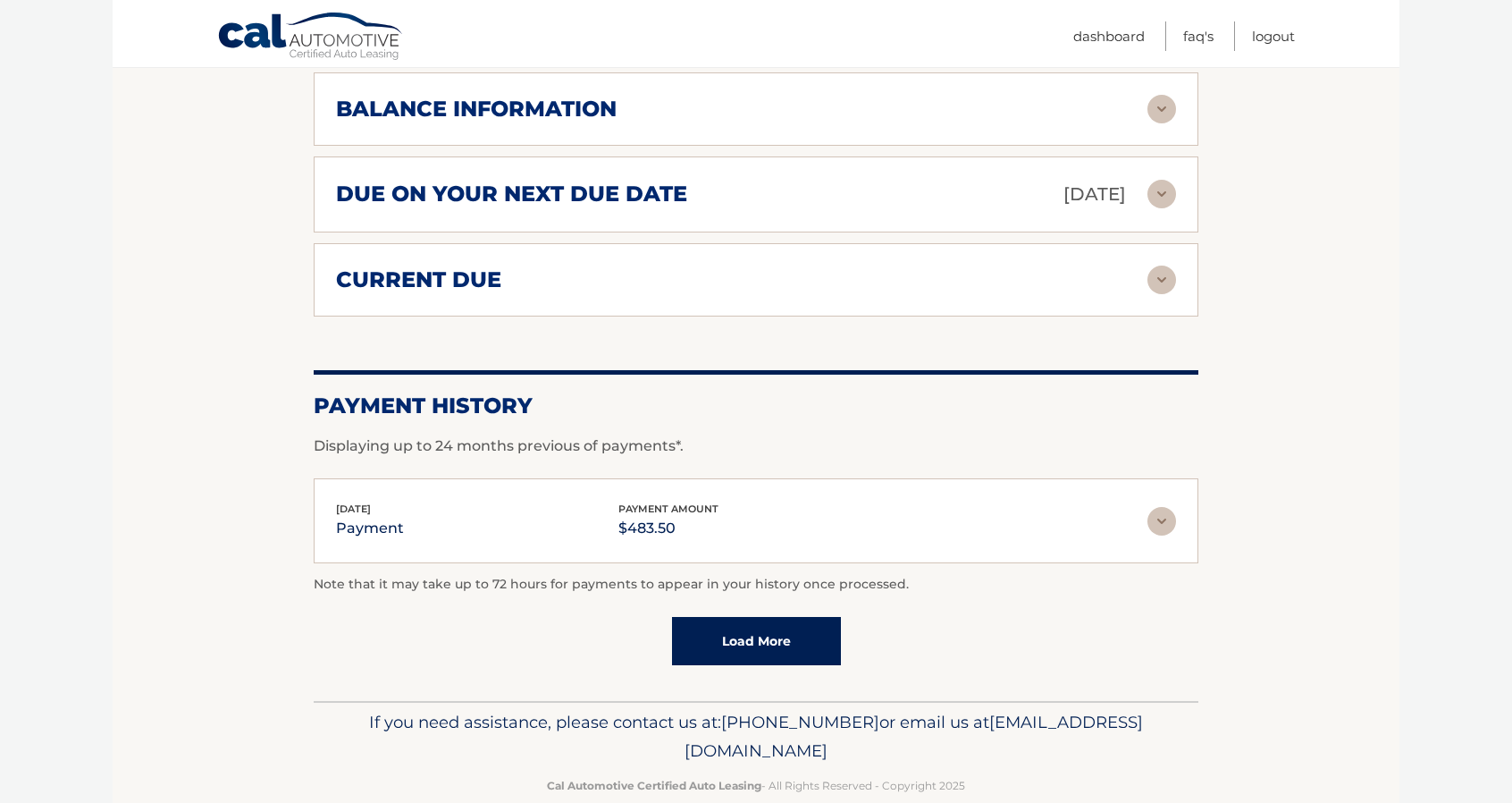
click at [724, 617] on link "Load More" at bounding box center [756, 641] width 169 height 49
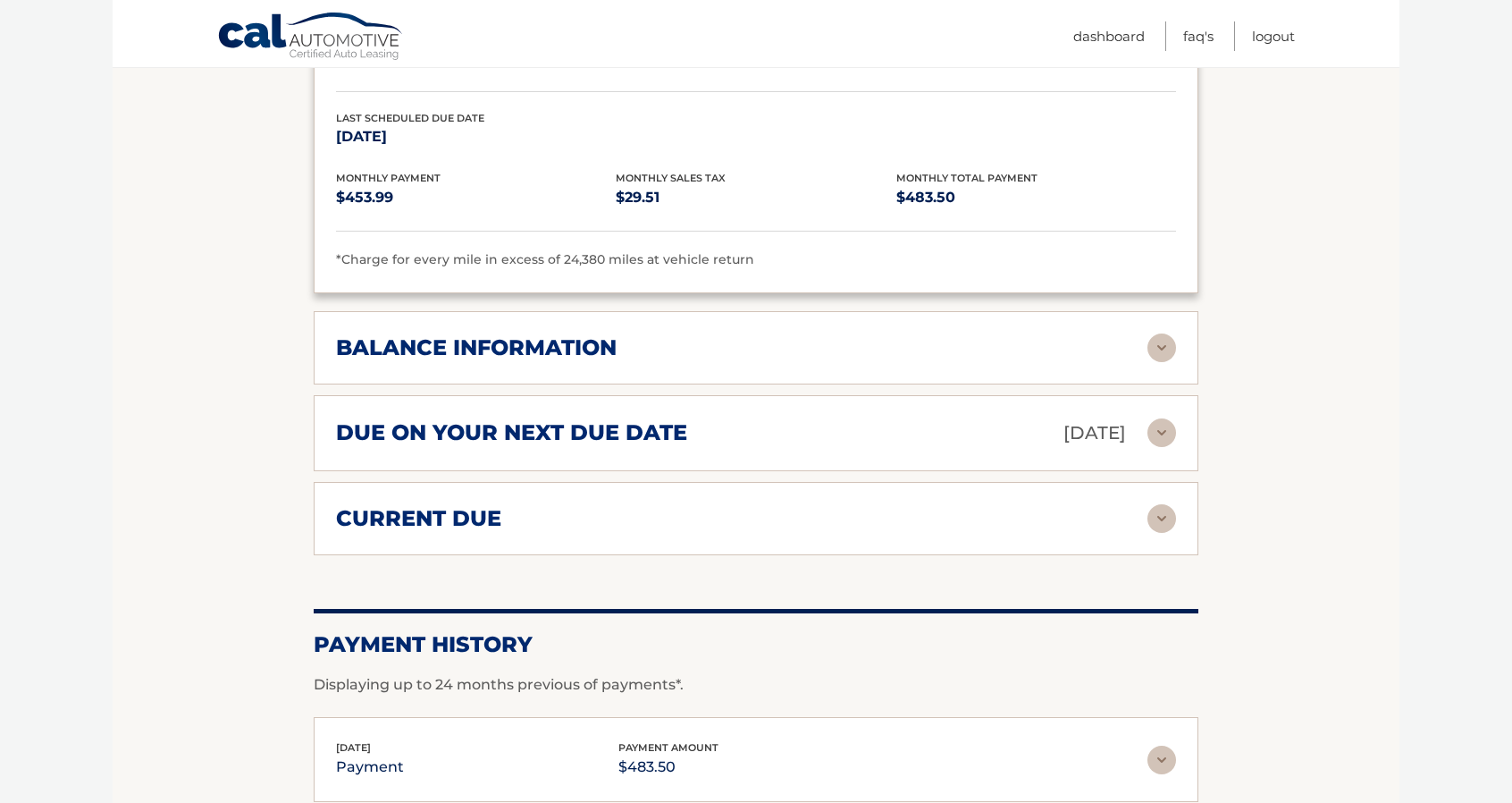
scroll to position [0, 0]
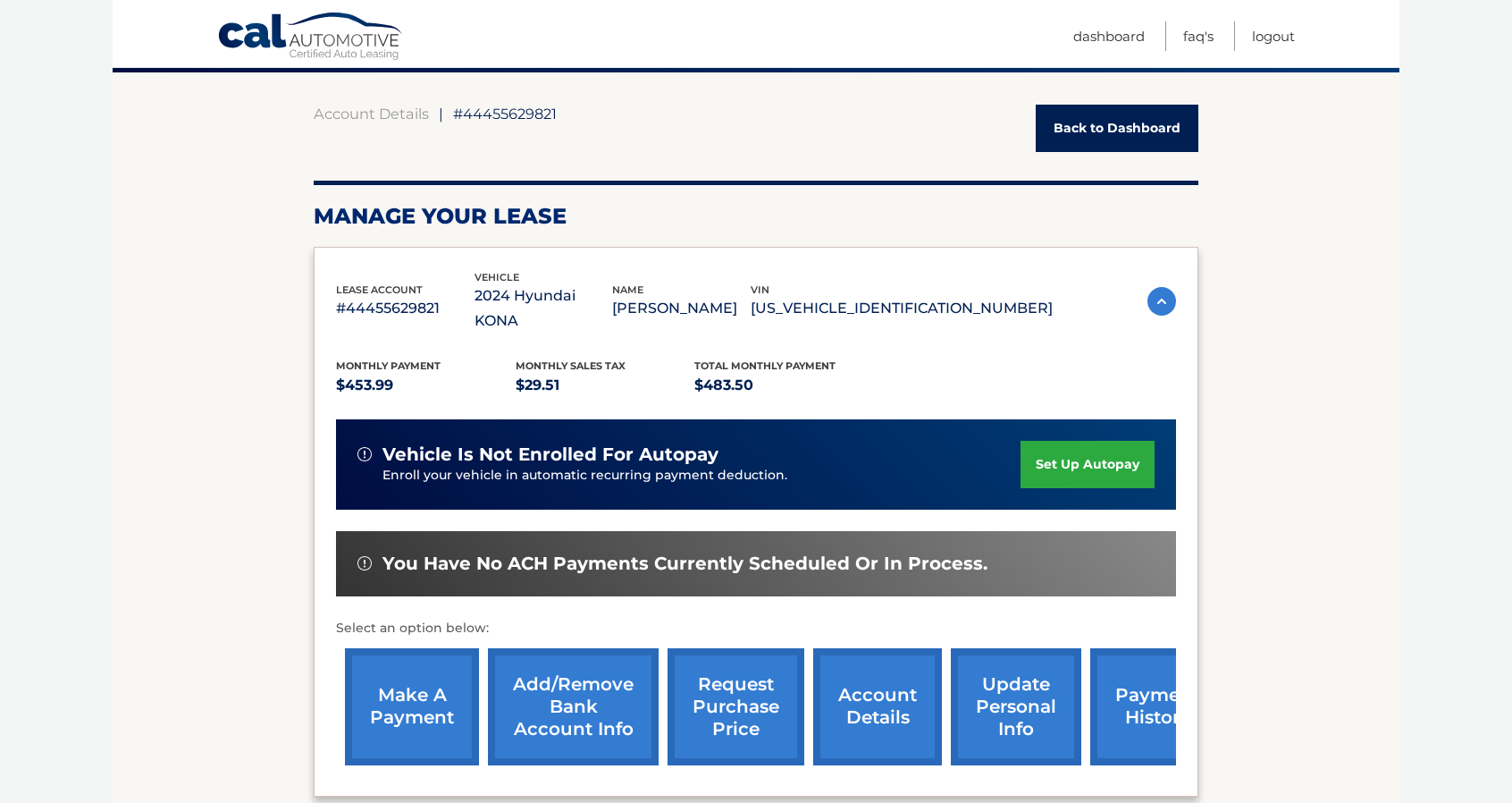
drag, startPoint x: 1422, startPoint y: 607, endPoint x: 1018, endPoint y: 127, distance: 627.4
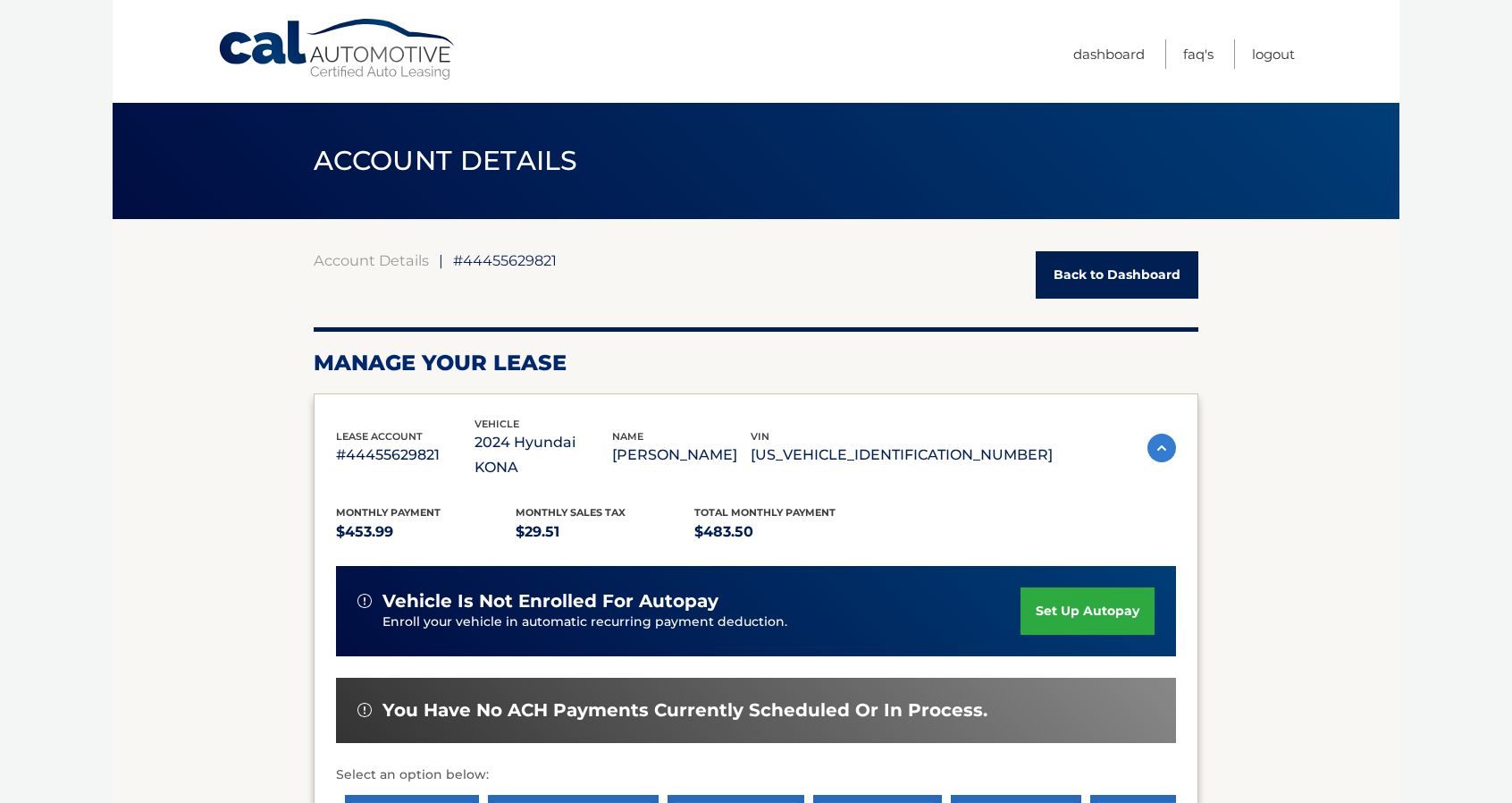
click at [1153, 277] on link "Back to Dashboard" at bounding box center [1117, 275] width 163 height 48
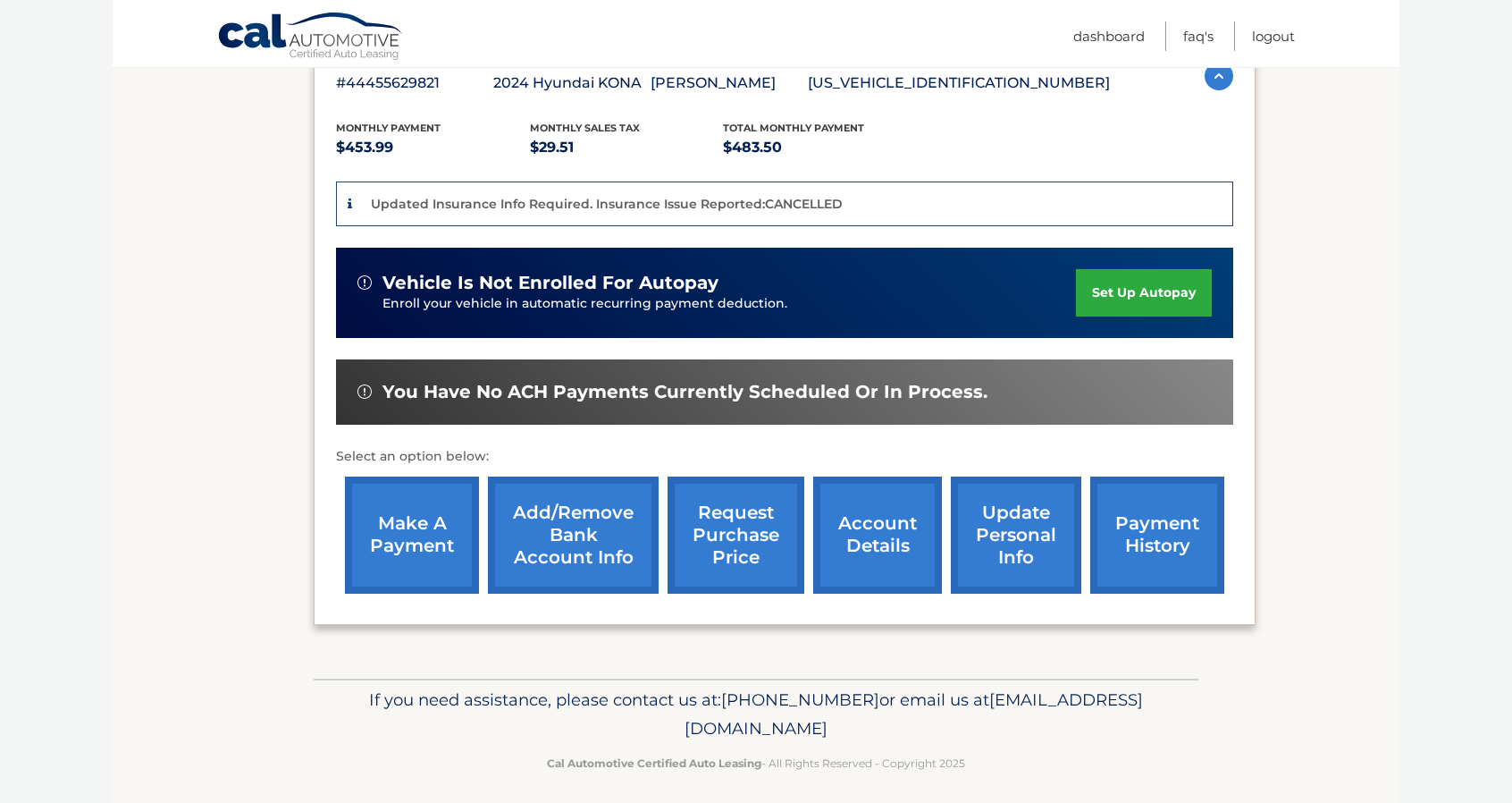
scroll to position [345, 0]
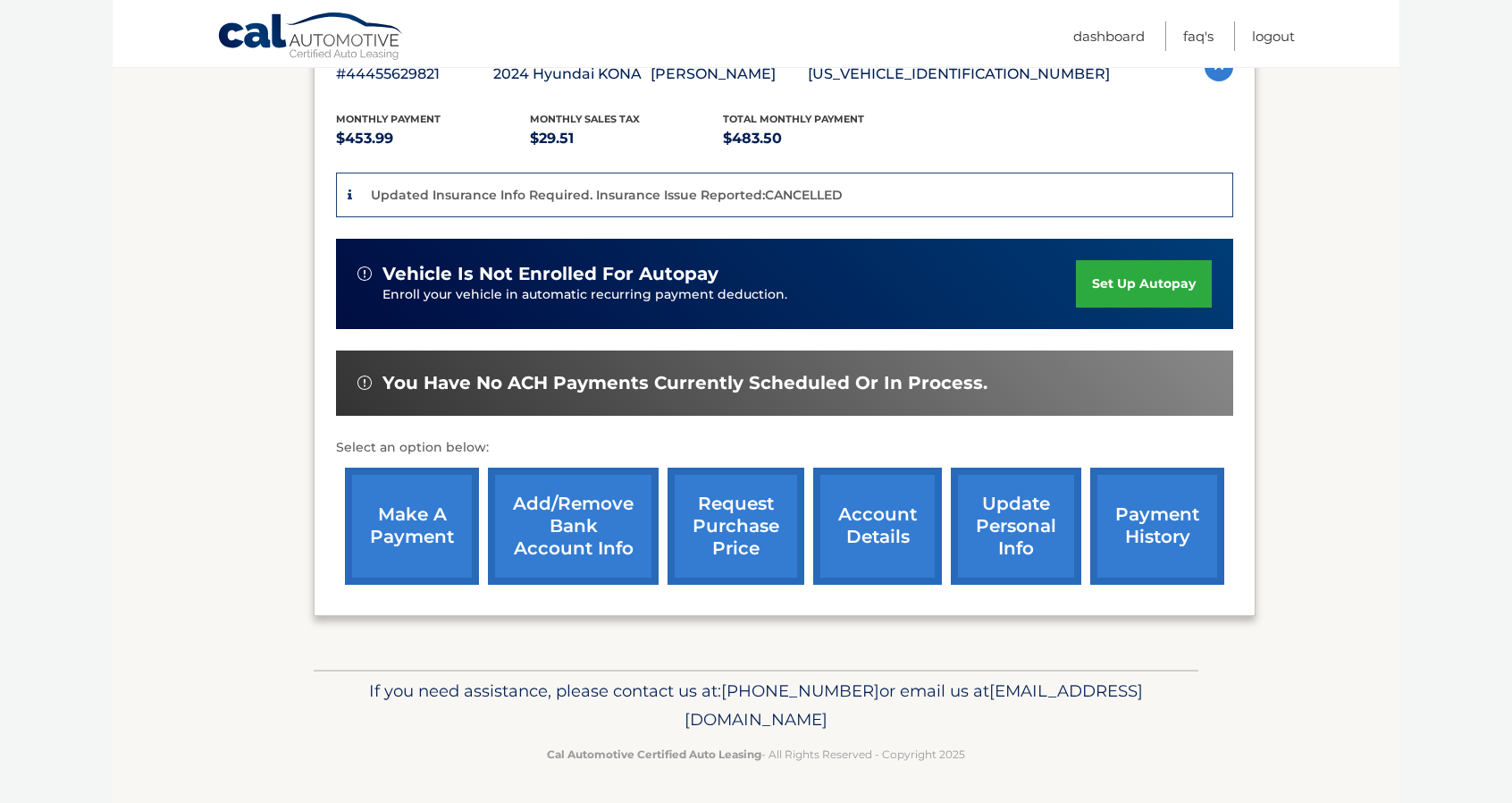
click at [1165, 468] on link "payment history" at bounding box center [1157, 526] width 134 height 117
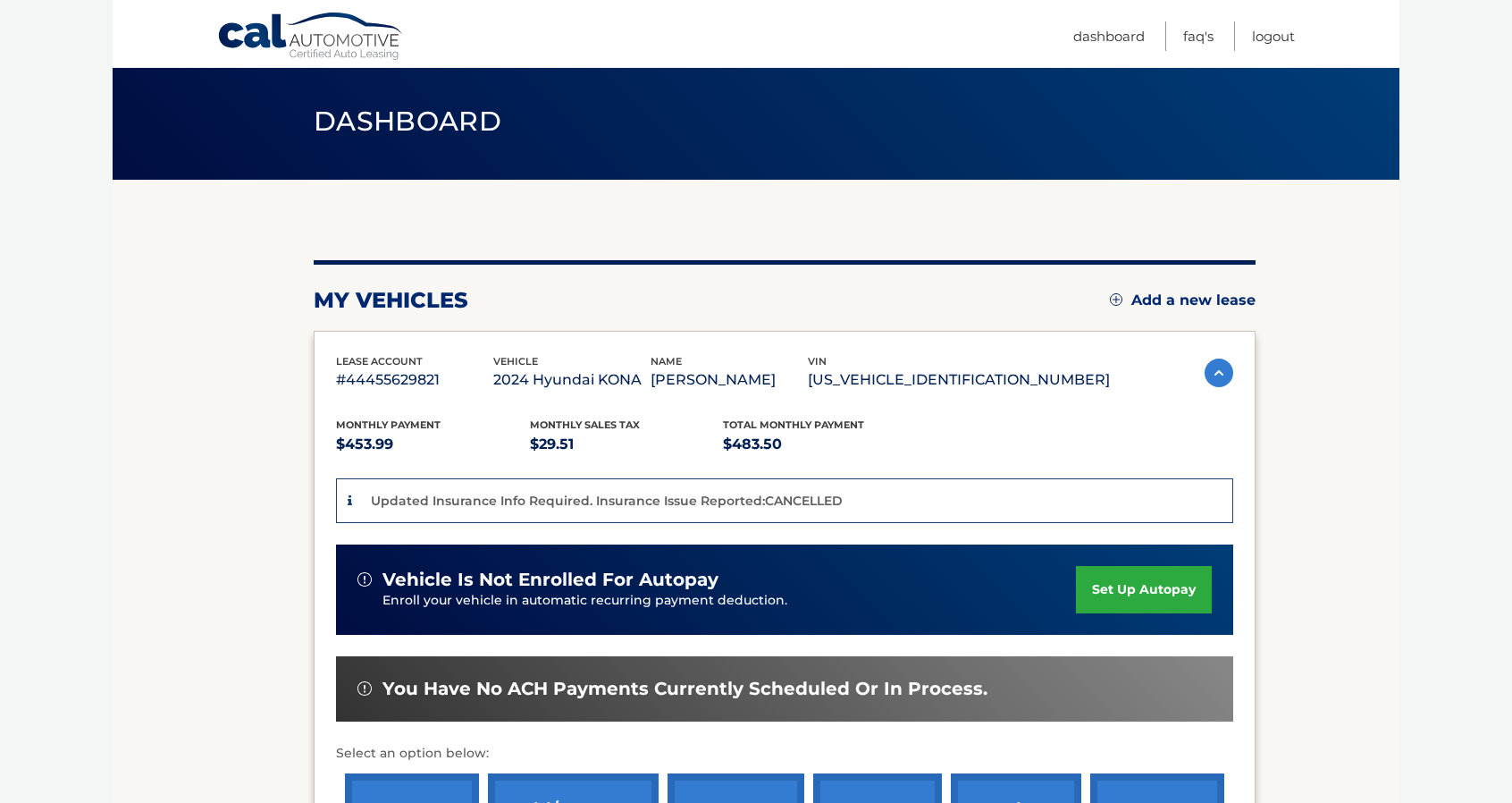
scroll to position [269, 0]
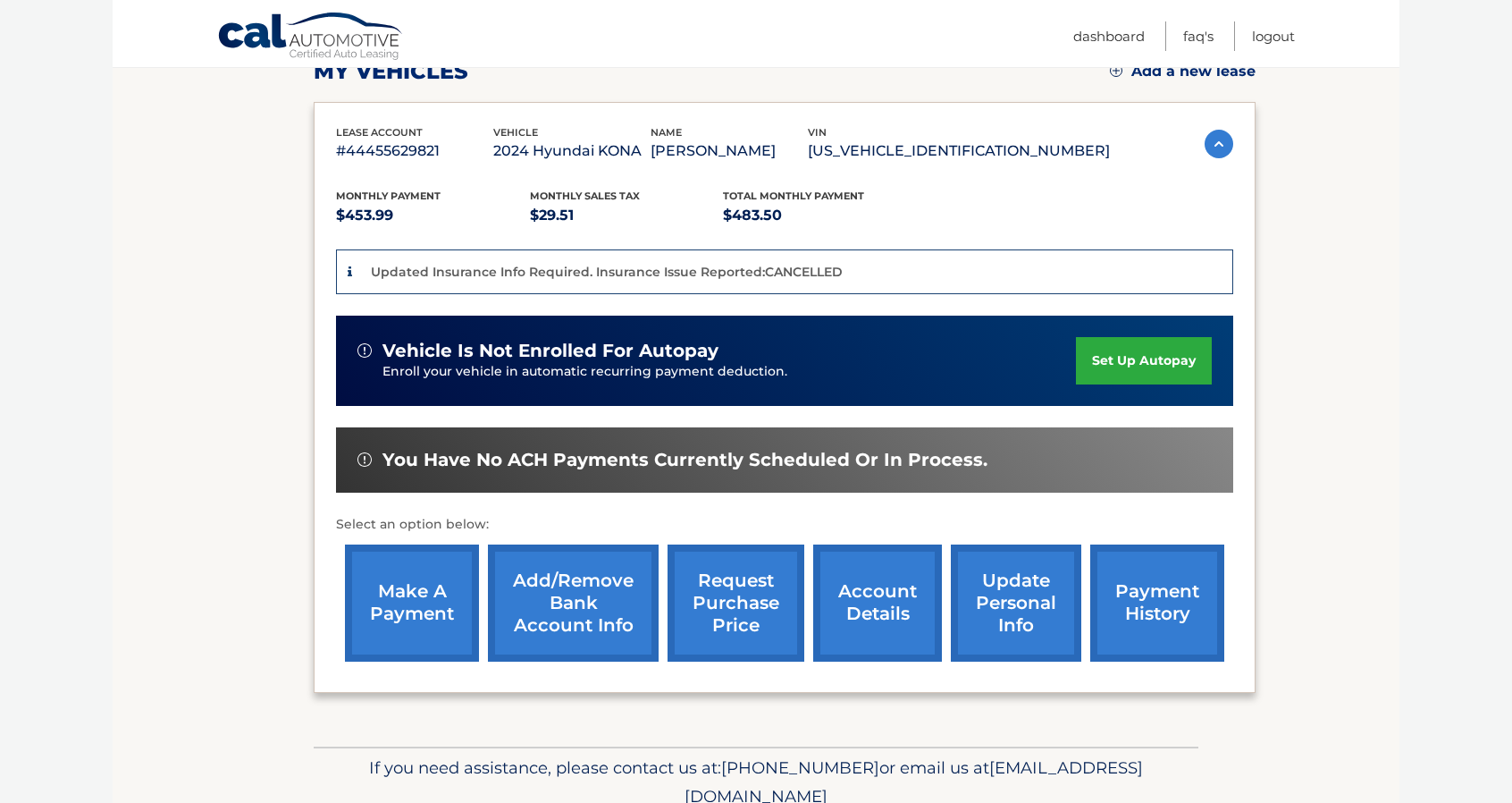
click at [874, 617] on link "account details" at bounding box center [877, 603] width 129 height 117
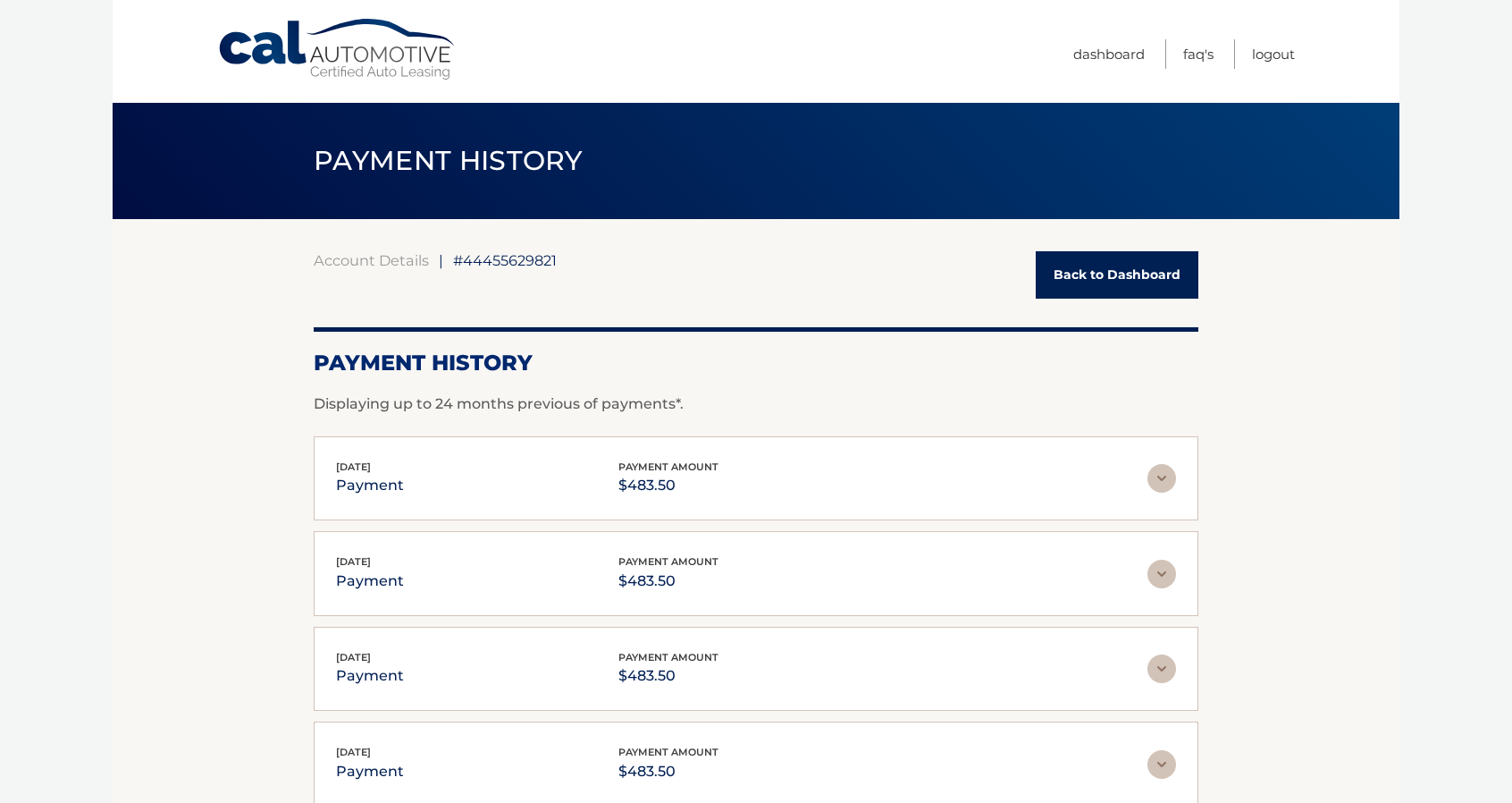
click at [1154, 484] on img at bounding box center [1162, 478] width 29 height 29
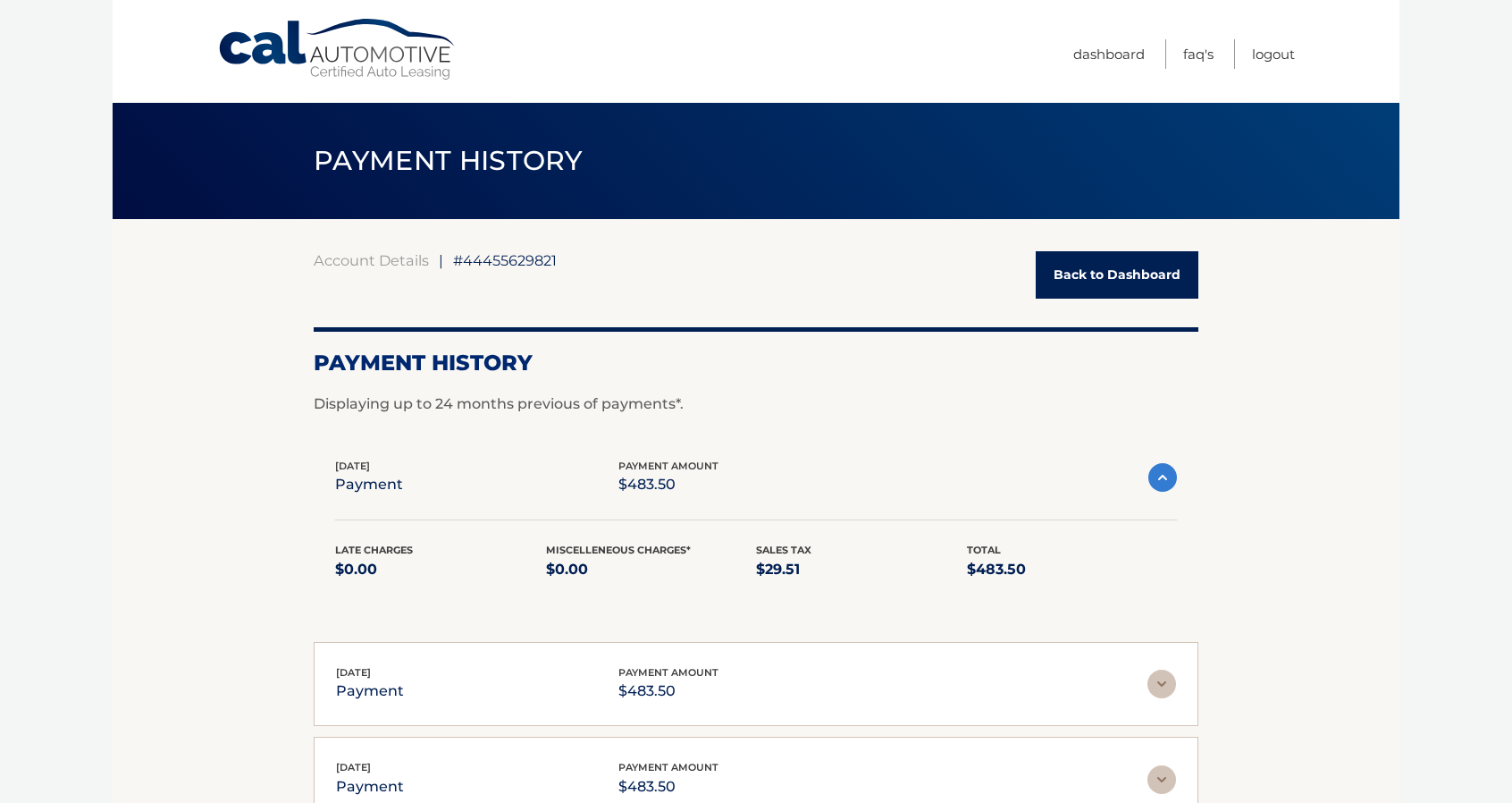
drag, startPoint x: 484, startPoint y: 231, endPoint x: 481, endPoint y: 251, distance: 20.2
click at [484, 233] on div "Account Details | #44455629821 Back to Dashboard Payment History Displaying up …" at bounding box center [755, 684] width 885 height 931
click at [481, 251] on div "Account Details | #44455629821 Back to Dashboard Payment History Displaying up …" at bounding box center [755, 684] width 885 height 931
click at [486, 257] on span "#44455629821" at bounding box center [505, 260] width 104 height 18
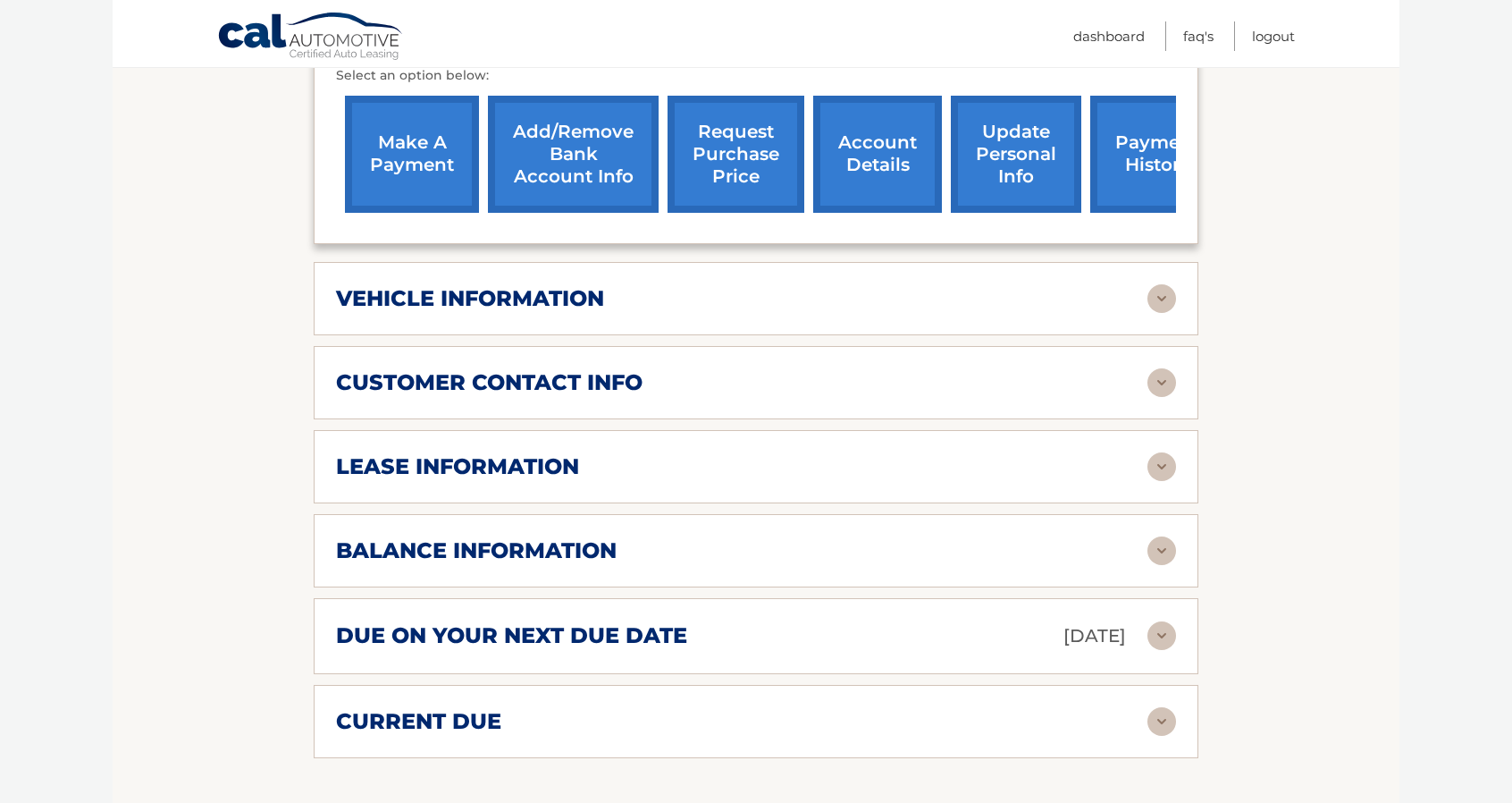
scroll to position [715, 0]
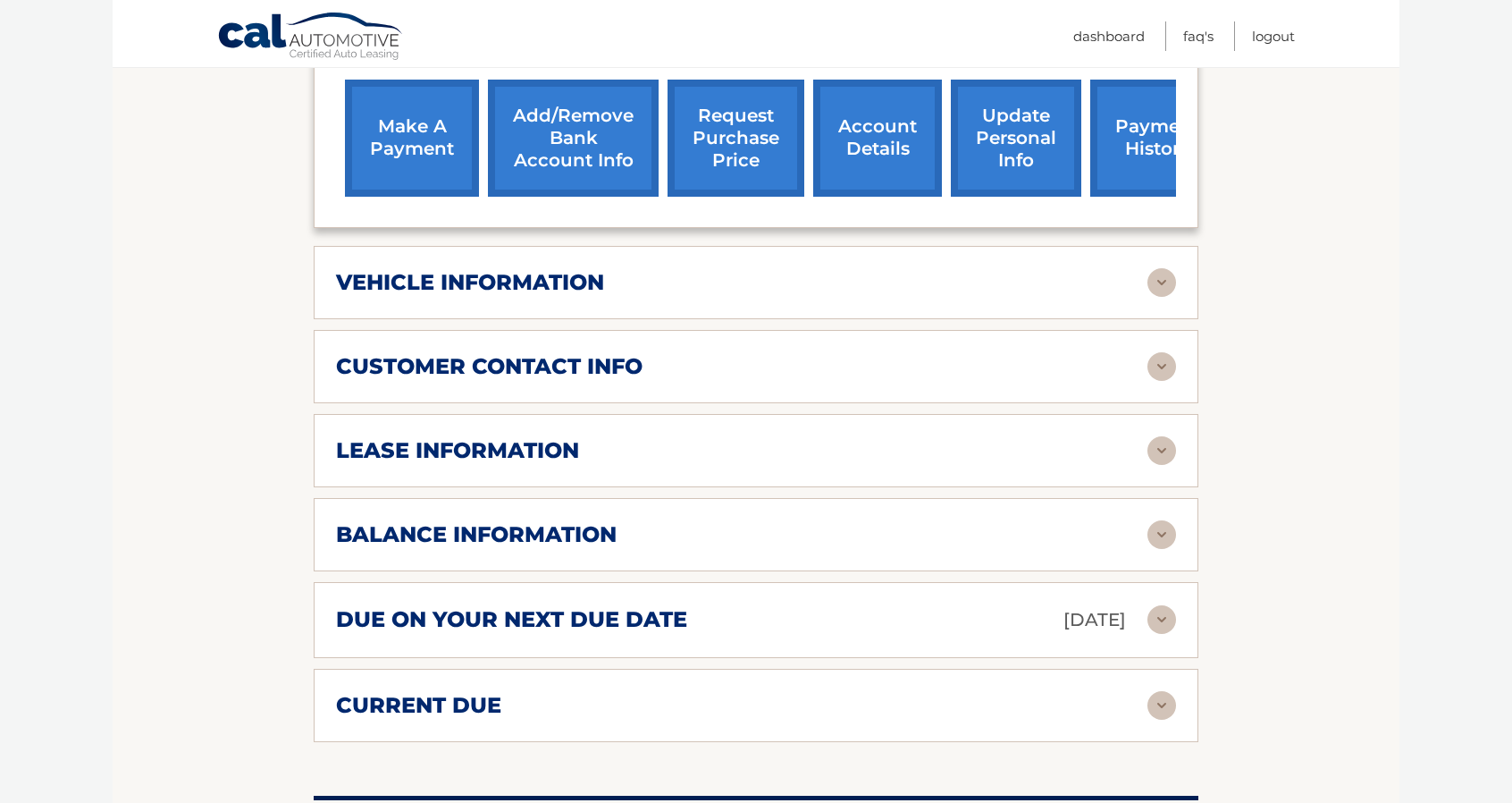
click at [565, 270] on h2 "vehicle information" at bounding box center [470, 283] width 269 height 27
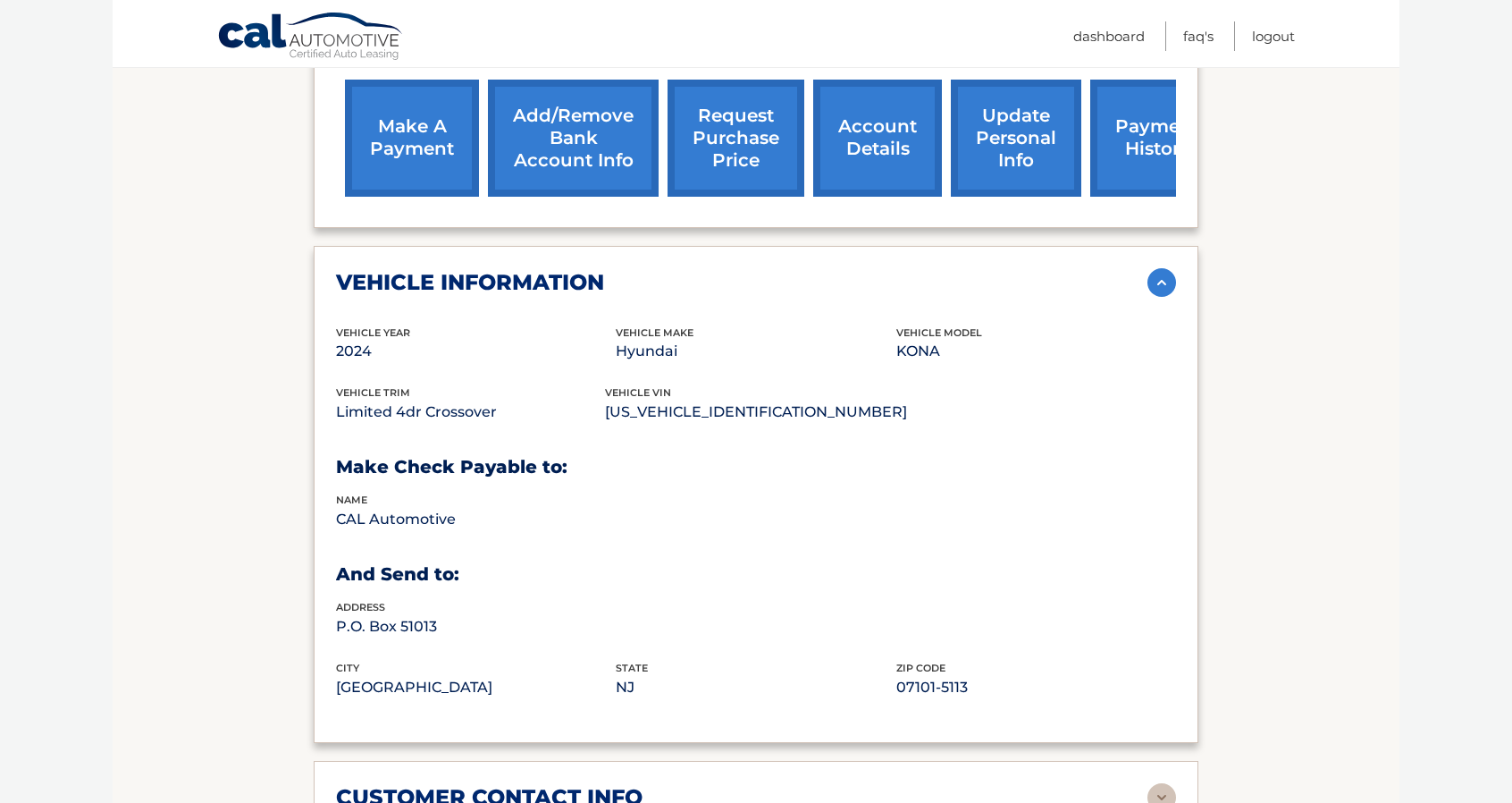
click at [565, 270] on h2 "vehicle information" at bounding box center [470, 283] width 269 height 27
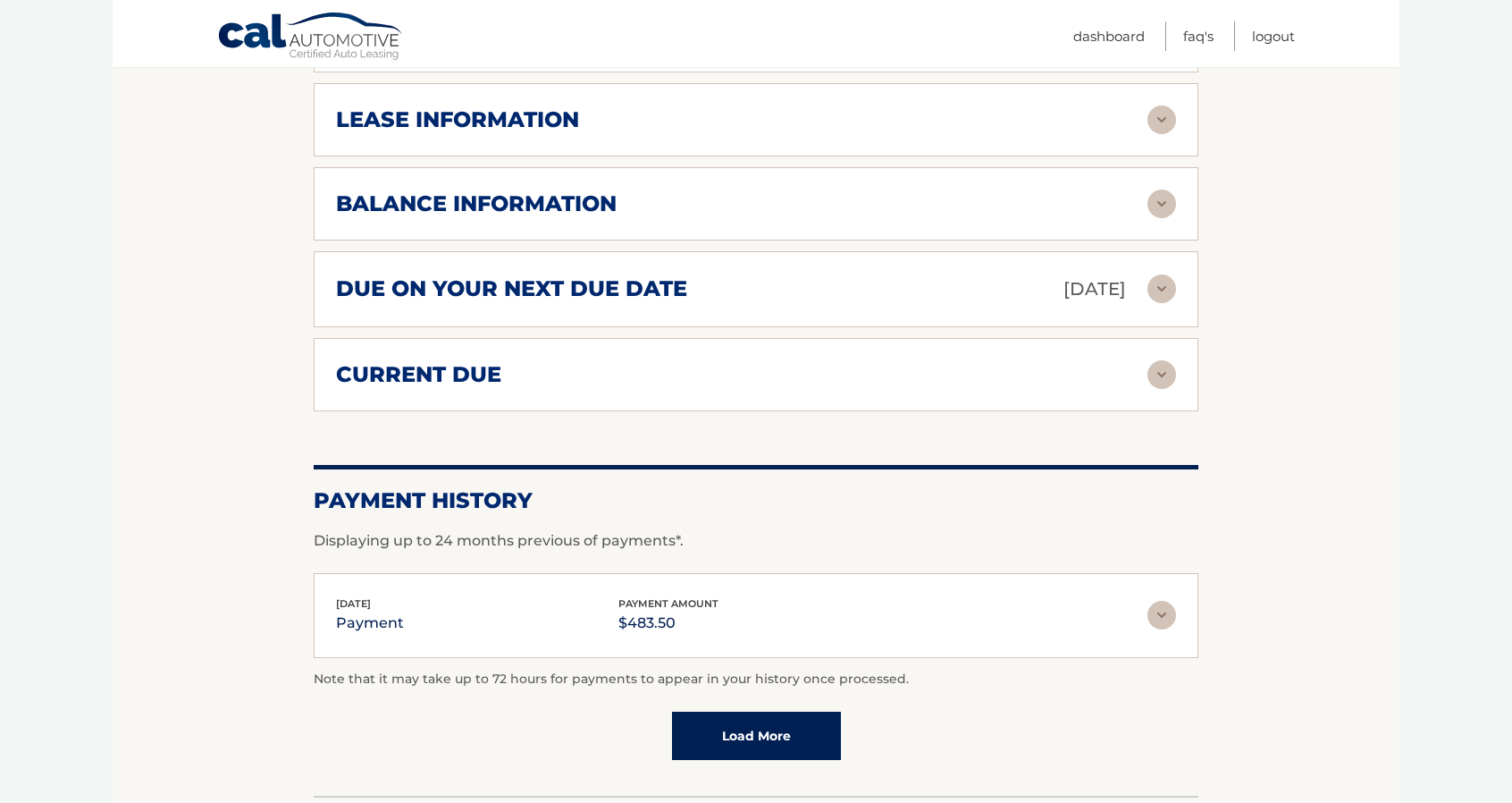
scroll to position [1073, 0]
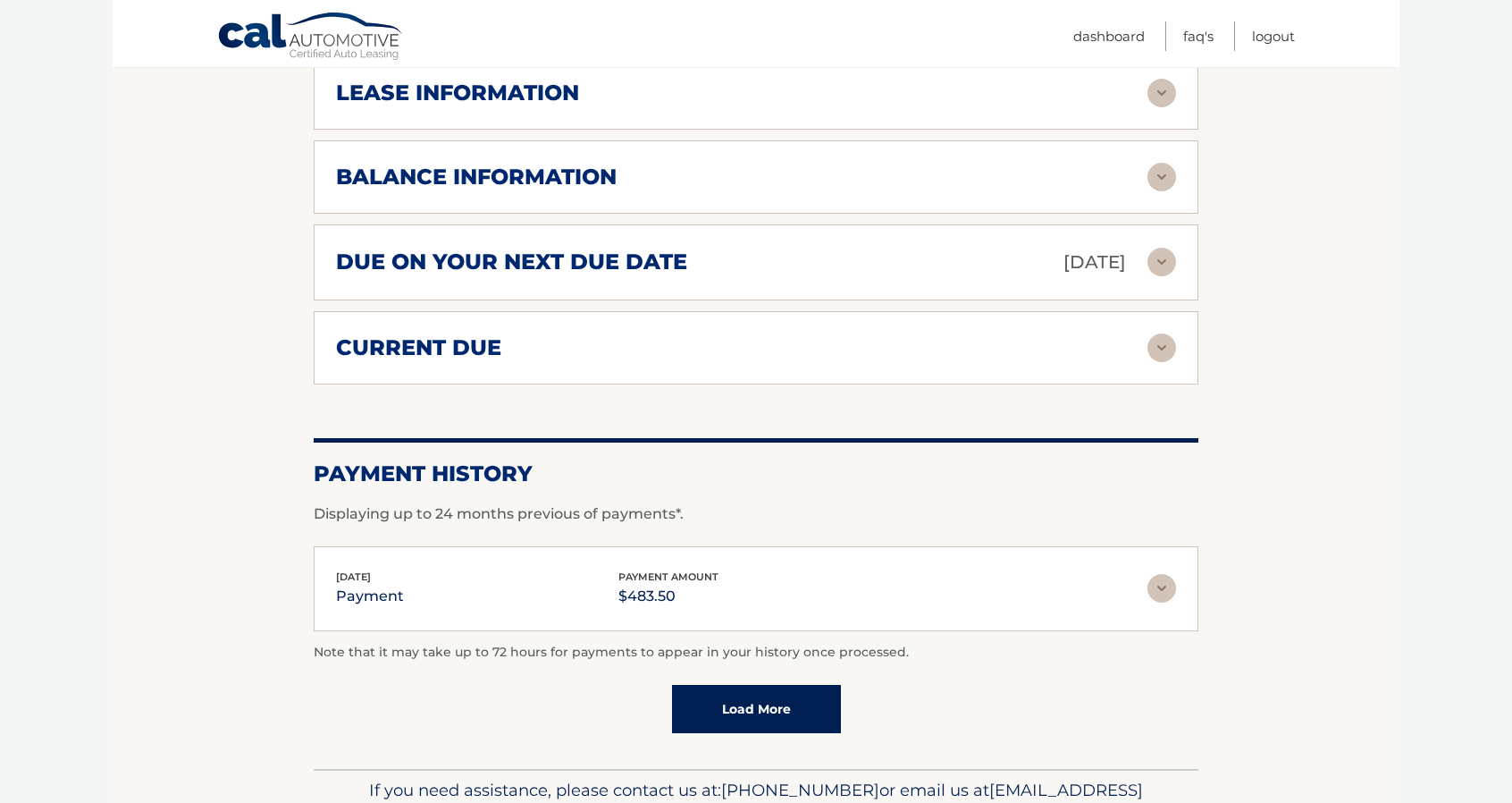
click at [735, 685] on link "Load More" at bounding box center [756, 709] width 169 height 49
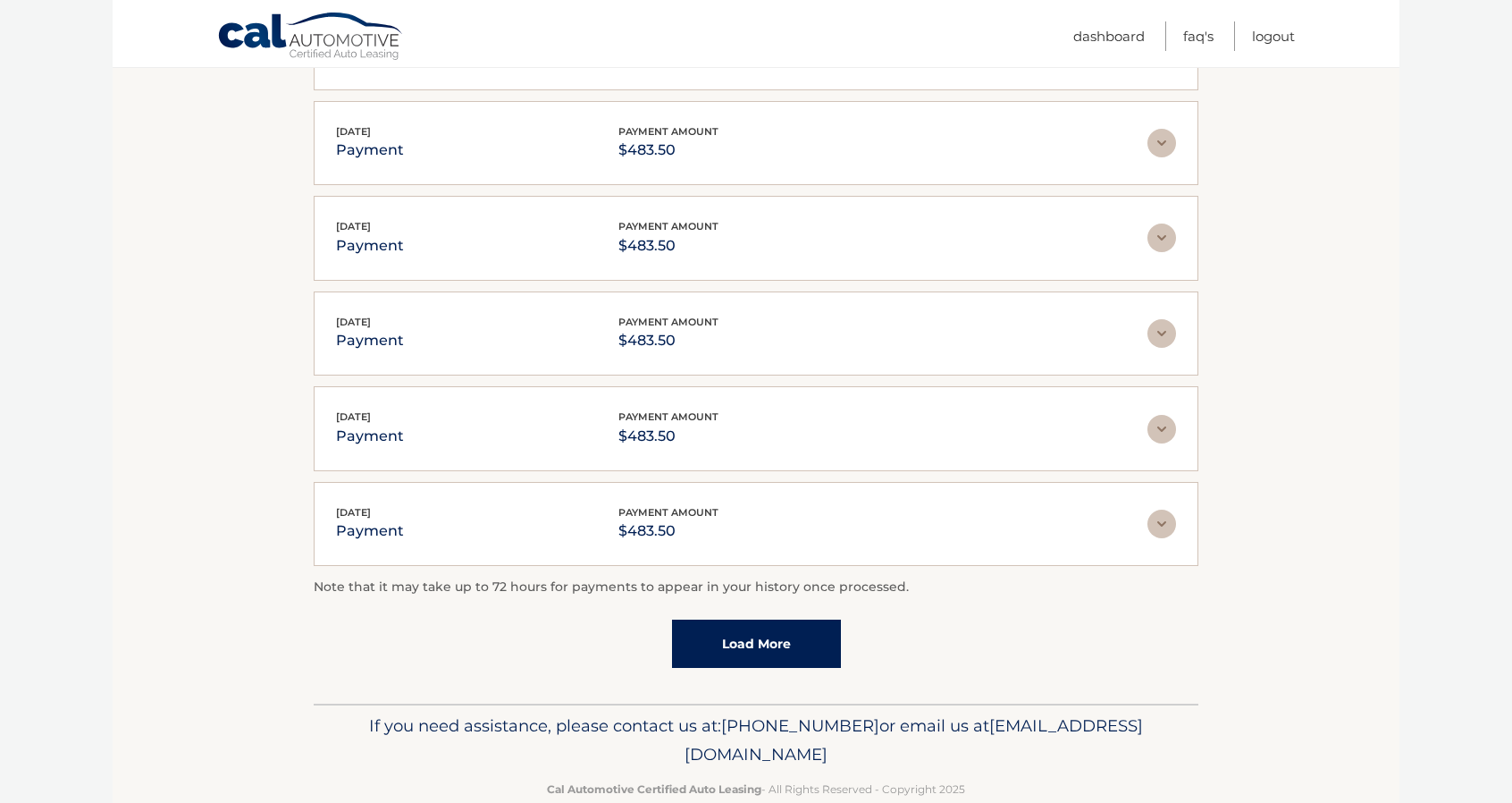
click at [751, 619] on link "Load More" at bounding box center [756, 643] width 169 height 49
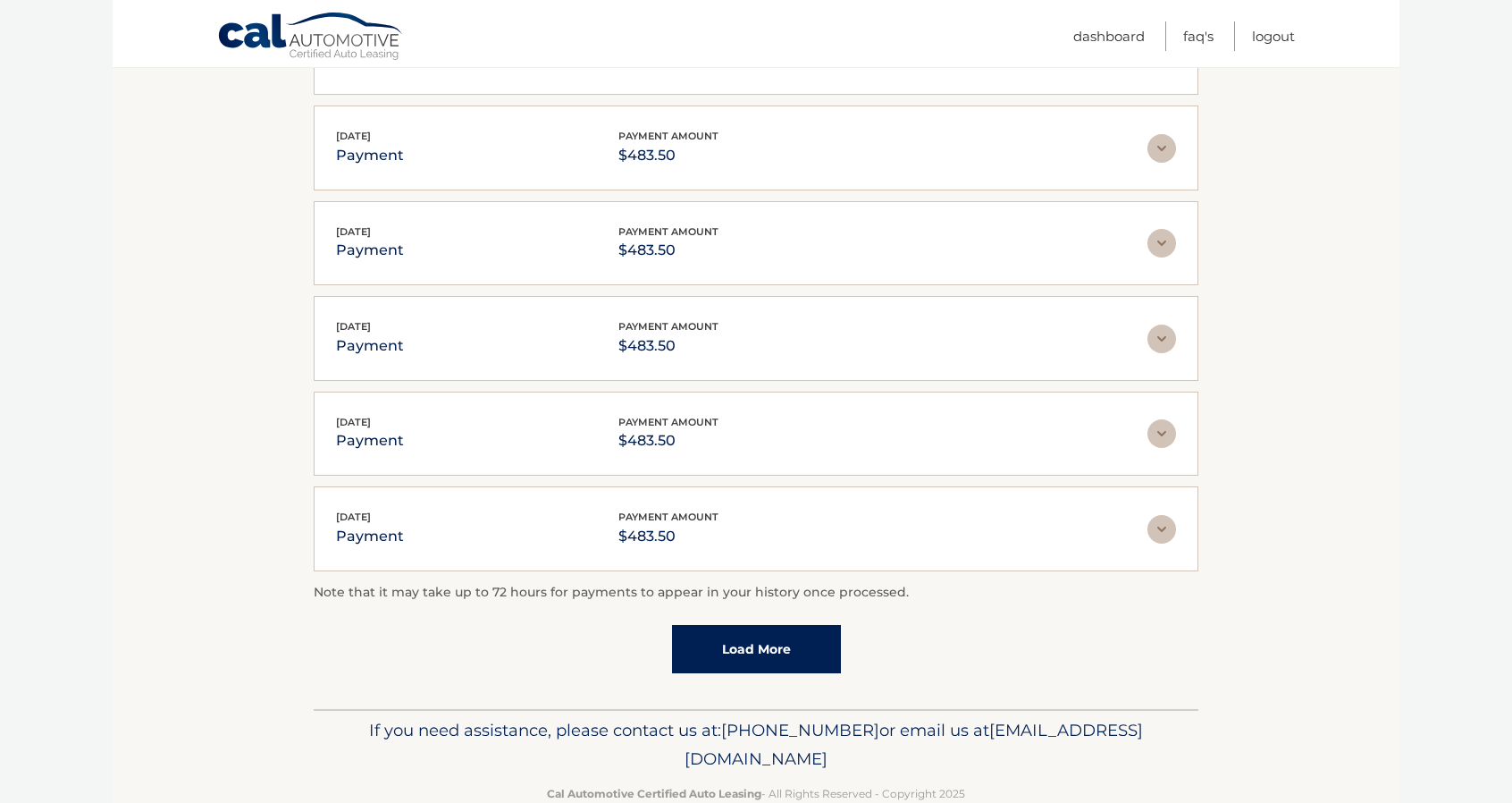
click at [741, 625] on link "Load More" at bounding box center [756, 649] width 169 height 49
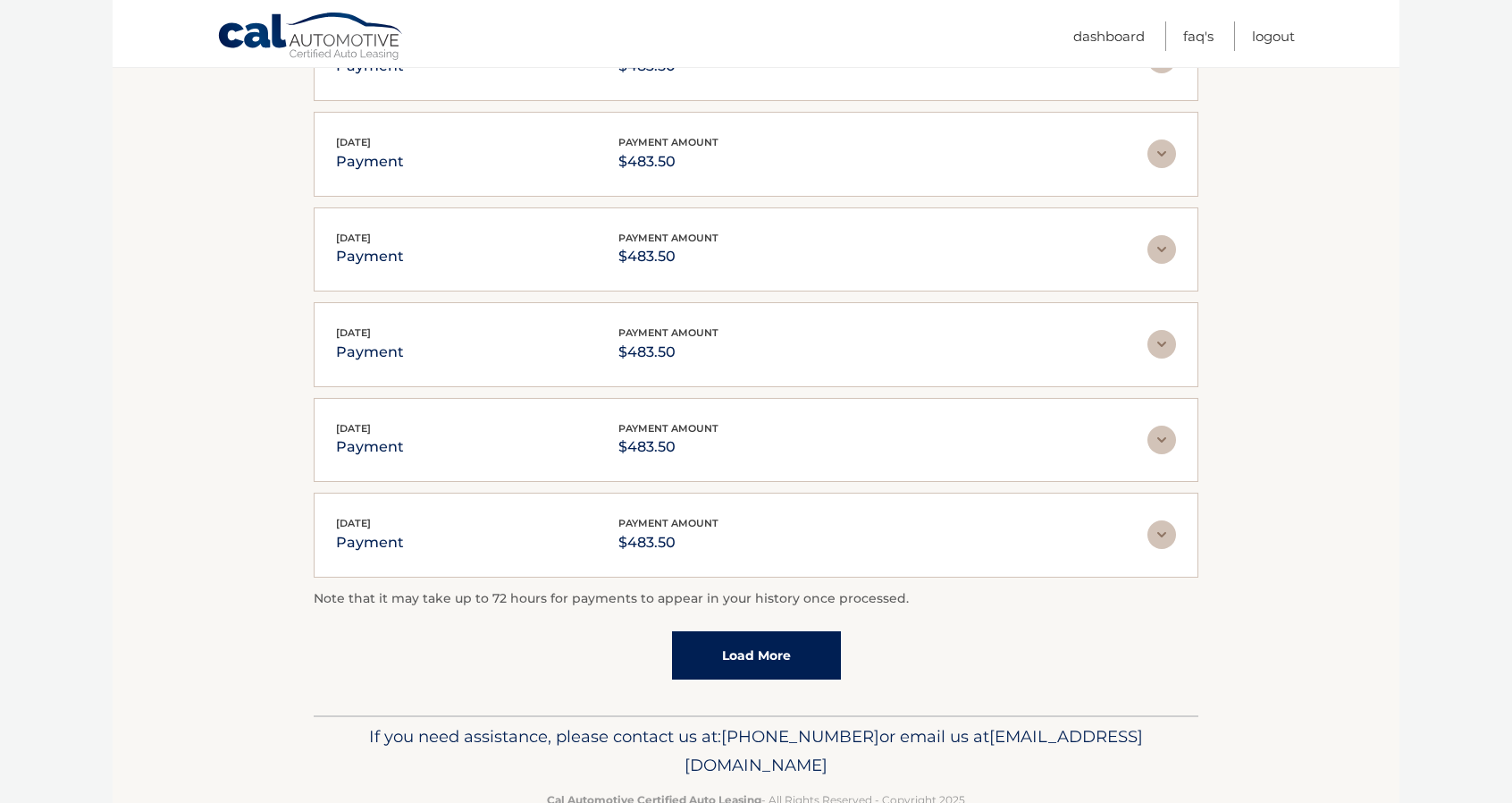
click at [737, 632] on link "Load More" at bounding box center [756, 655] width 169 height 49
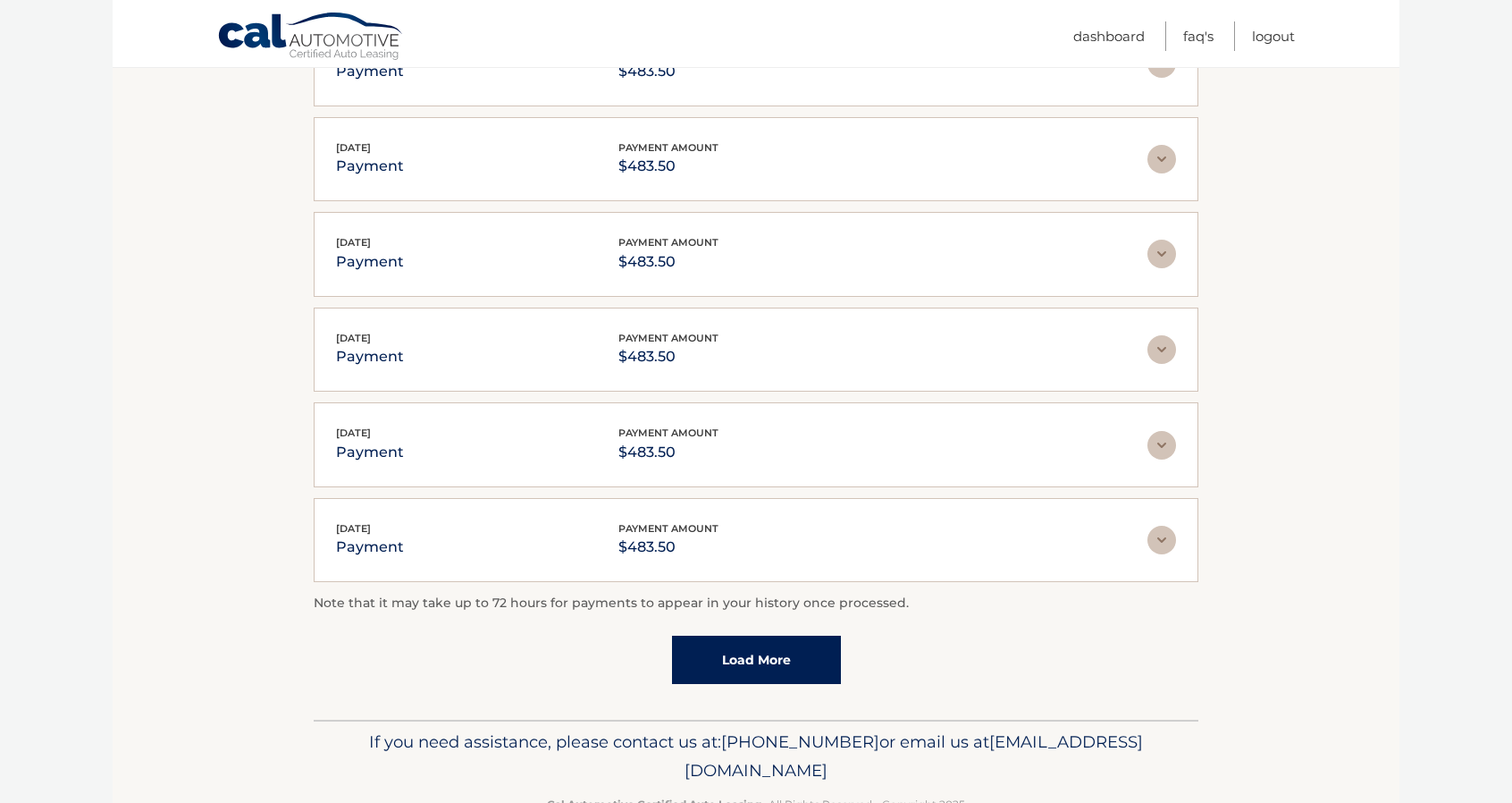
click at [731, 635] on link "Load More" at bounding box center [756, 659] width 169 height 49
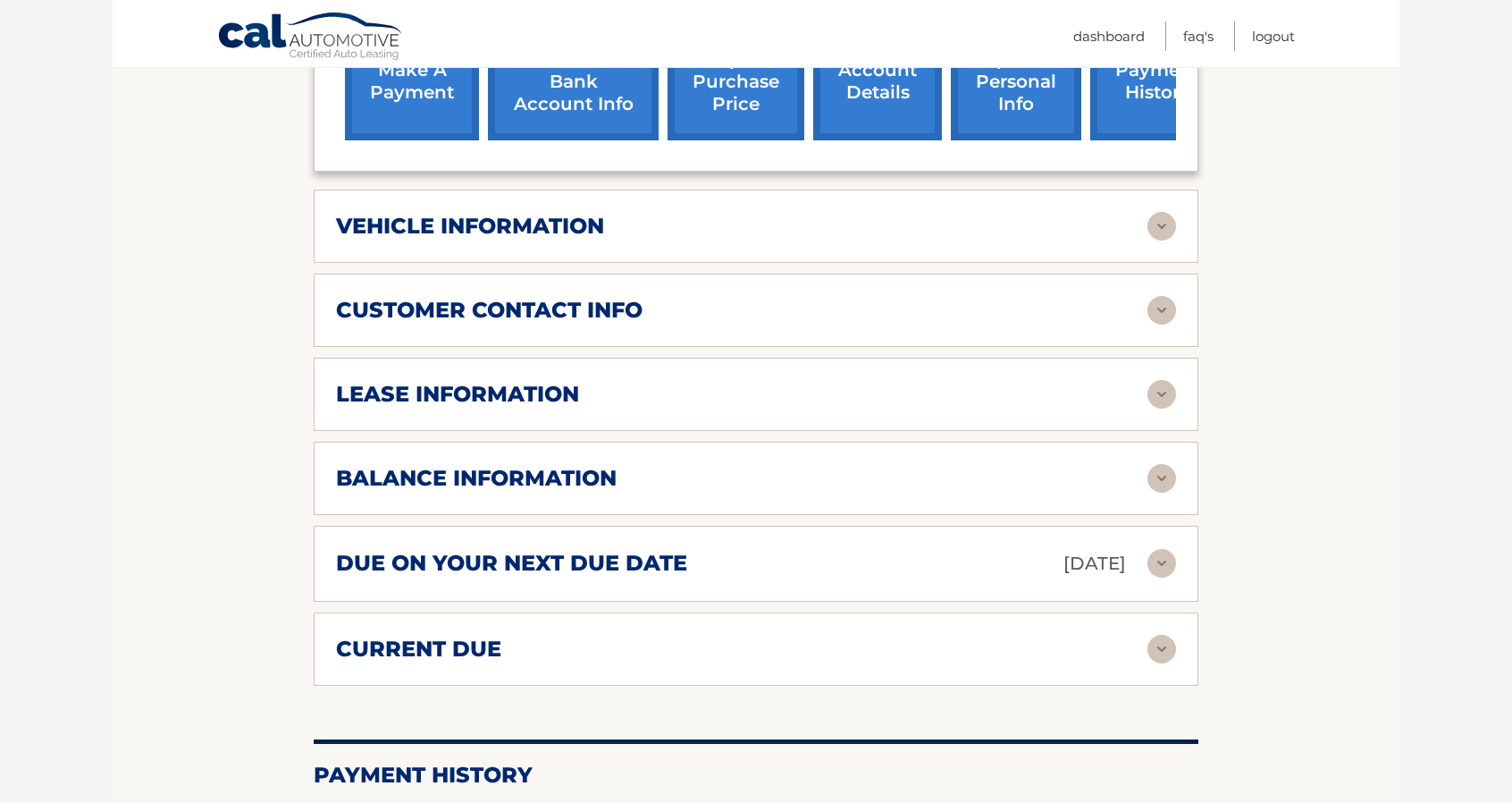
scroll to position [0, 0]
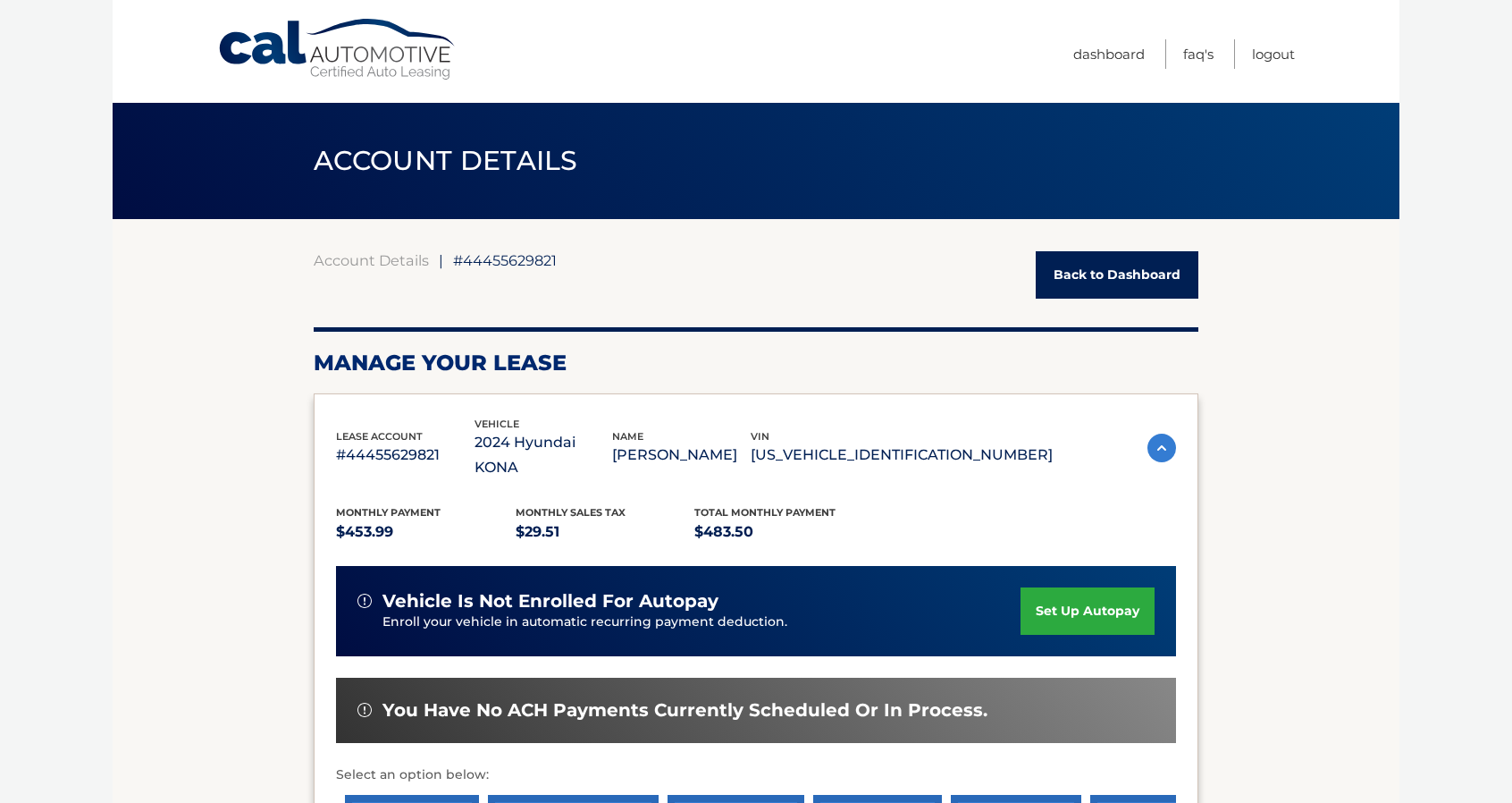
drag, startPoint x: 1302, startPoint y: 639, endPoint x: 1082, endPoint y: 310, distance: 395.8
click at [534, 260] on span "#44455629821" at bounding box center [505, 260] width 104 height 18
click at [1167, 285] on link "Back to Dashboard" at bounding box center [1117, 275] width 163 height 48
